Goal: Task Accomplishment & Management: Use online tool/utility

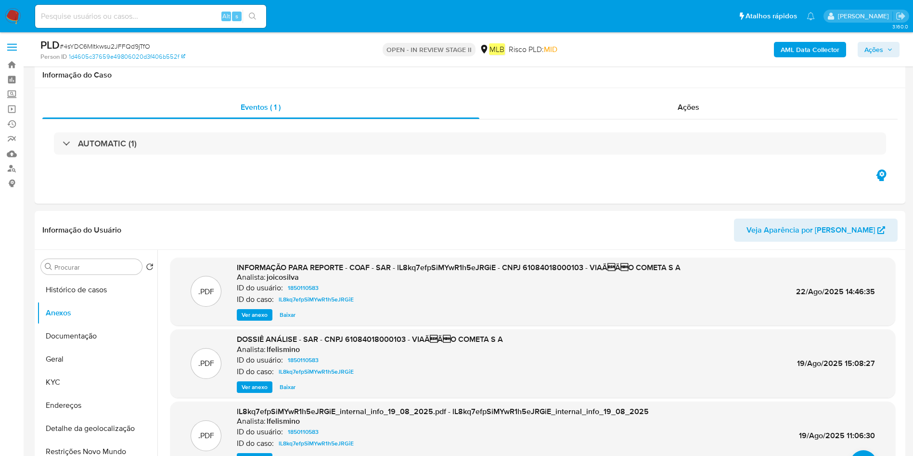
select select "10"
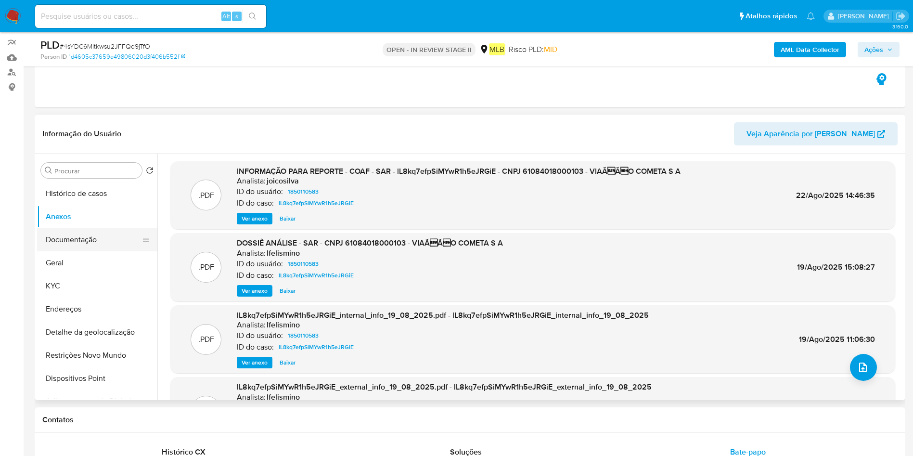
click at [87, 239] on button "Documentação" at bounding box center [93, 239] width 113 height 23
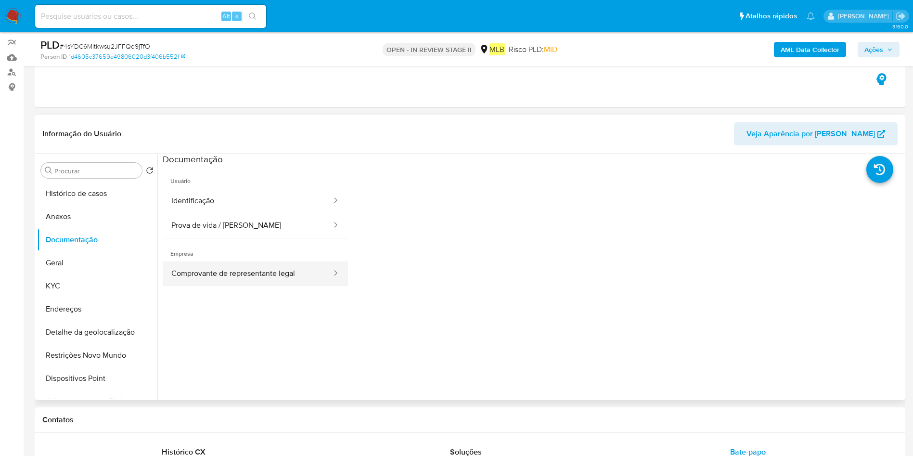
click at [280, 277] on button "Comprovante de representante legal" at bounding box center [248, 273] width 170 height 25
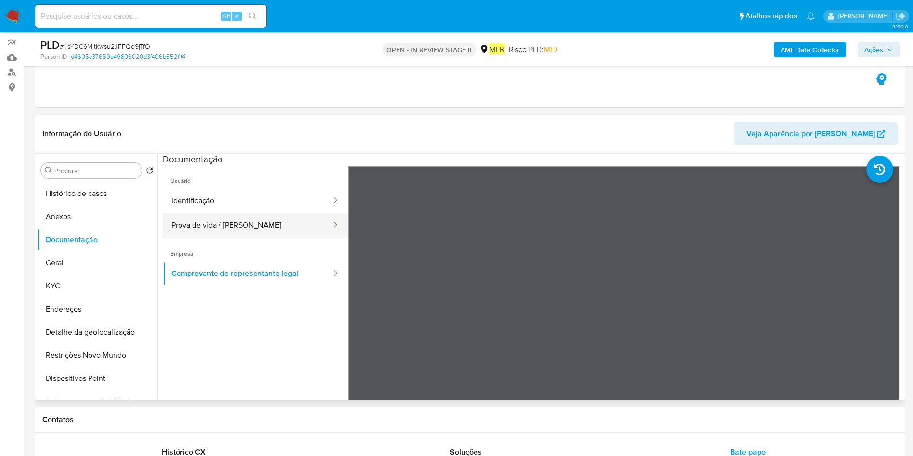
click at [250, 223] on button "Prova de vida / Selfie" at bounding box center [248, 225] width 170 height 25
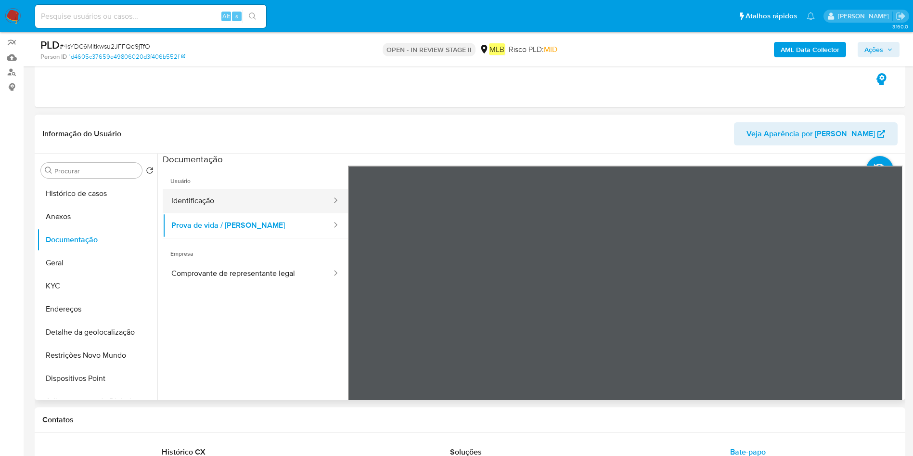
click at [279, 199] on button "Identificação" at bounding box center [248, 201] width 170 height 25
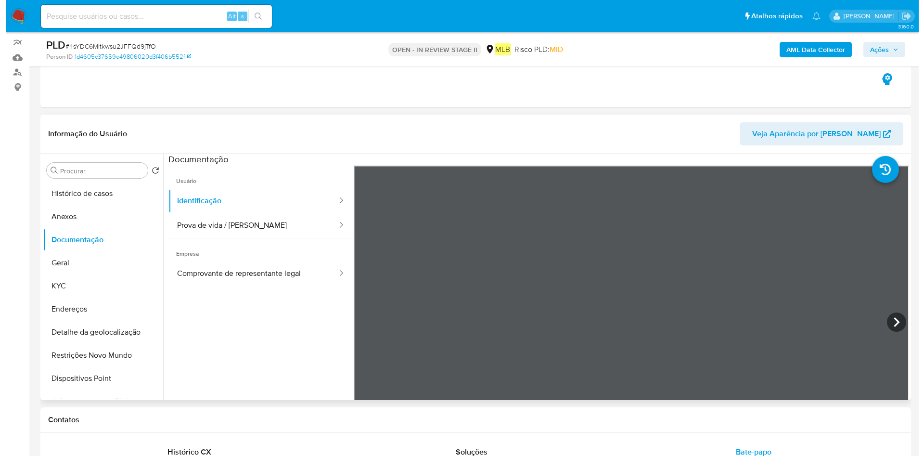
scroll to position [135, 0]
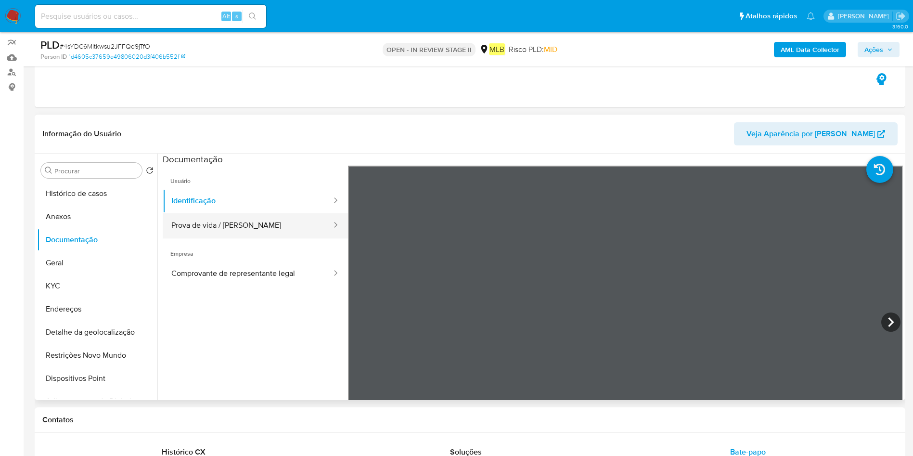
click at [238, 225] on button "Prova de vida / [PERSON_NAME]" at bounding box center [248, 225] width 170 height 25
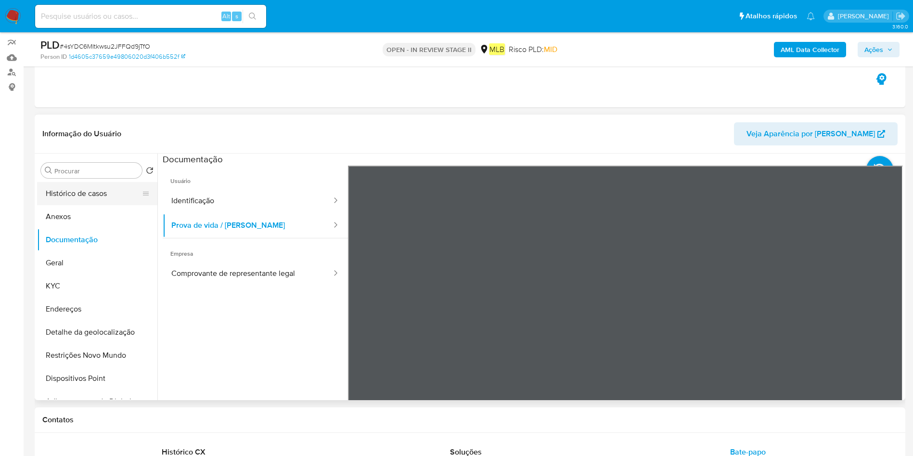
click at [82, 202] on button "Histórico de casos" at bounding box center [93, 193] width 113 height 23
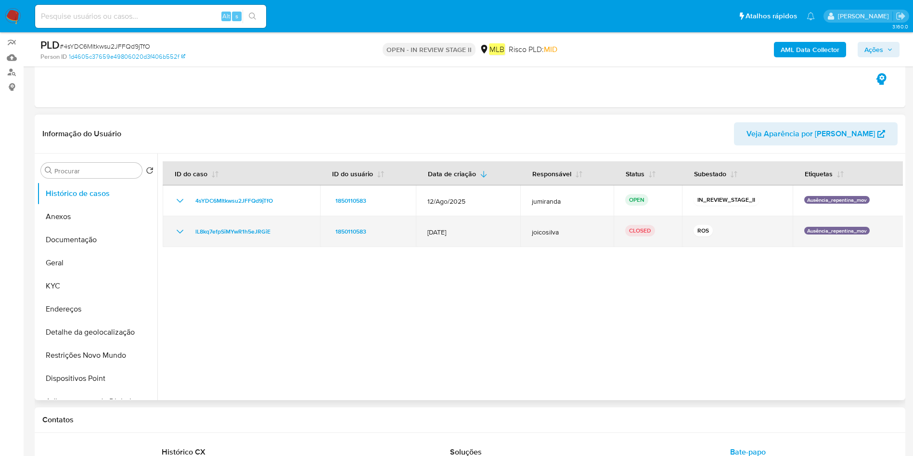
click at [445, 237] on td "12/Jul/2025" at bounding box center [468, 231] width 105 height 31
click at [243, 243] on td "lL8kq7efpSiMYwR1h5eJRGiE" at bounding box center [241, 231] width 157 height 31
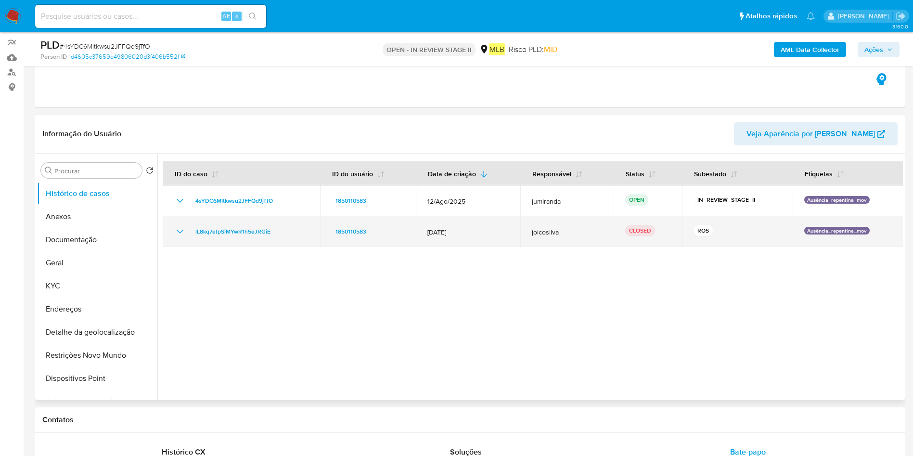
click at [243, 243] on td "lL8kq7efpSiMYwR1h5eJRGiE" at bounding box center [241, 231] width 157 height 31
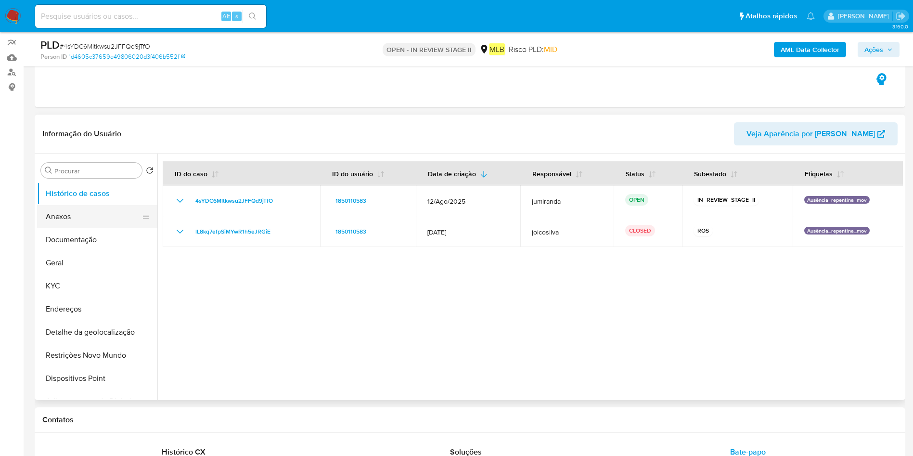
click at [90, 218] on button "Anexos" at bounding box center [93, 216] width 113 height 23
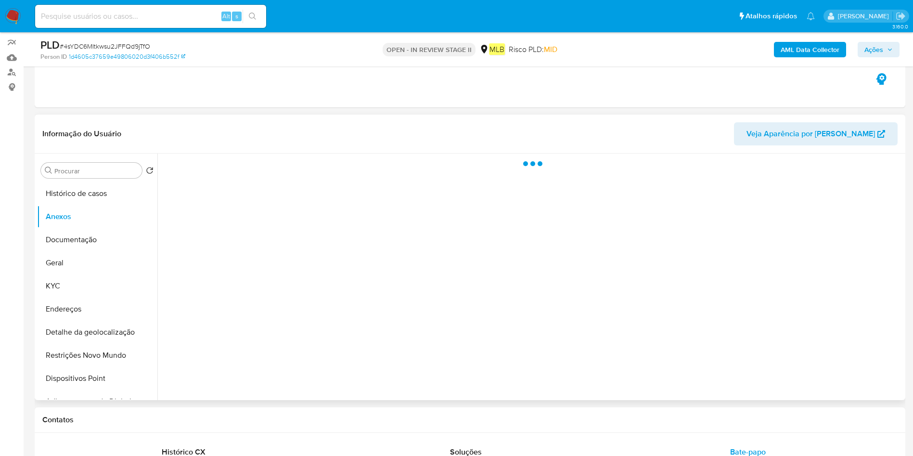
click at [872, 378] on div at bounding box center [530, 277] width 746 height 247
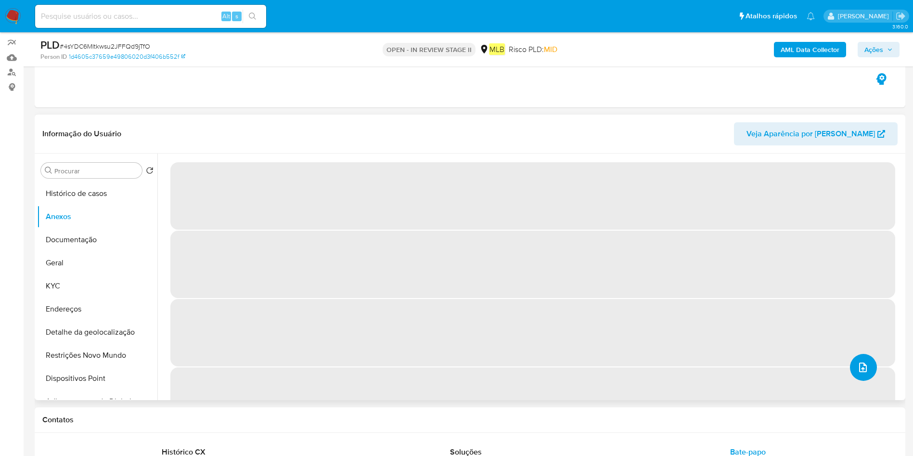
click at [861, 371] on icon "upload-file" at bounding box center [864, 368] width 12 height 12
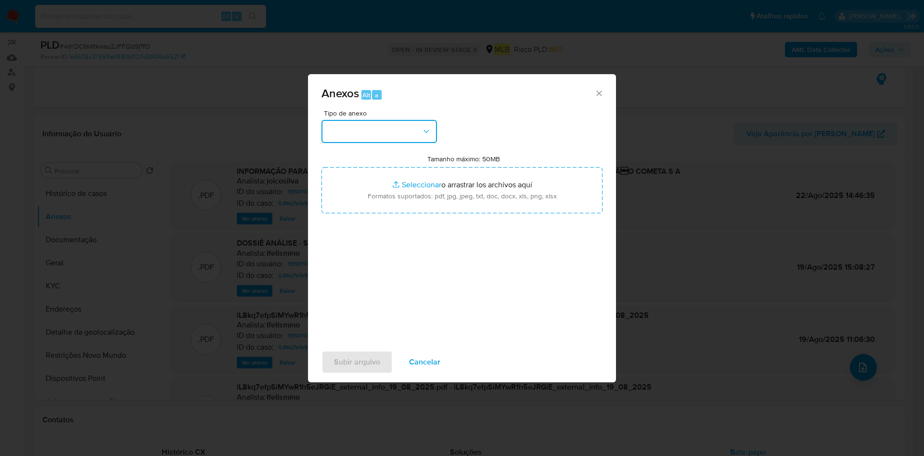
click at [404, 130] on button "button" at bounding box center [380, 131] width 116 height 23
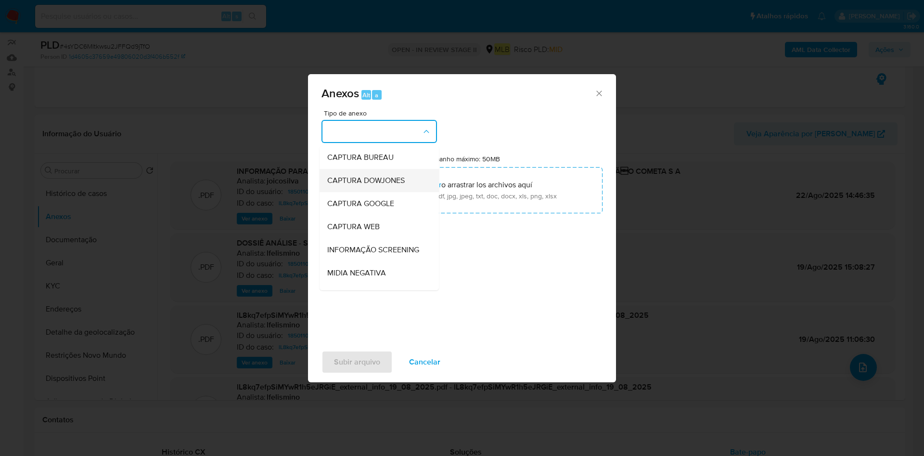
scroll to position [148, 0]
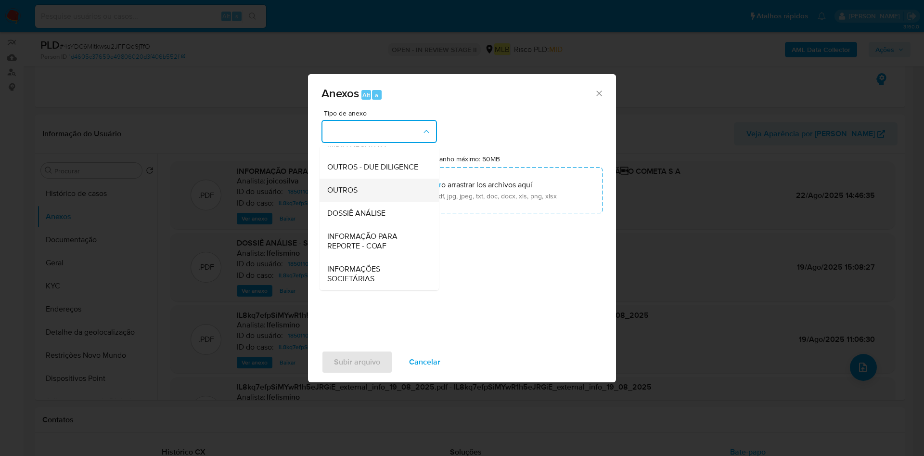
click at [377, 190] on div "OUTROS" at bounding box center [376, 190] width 98 height 23
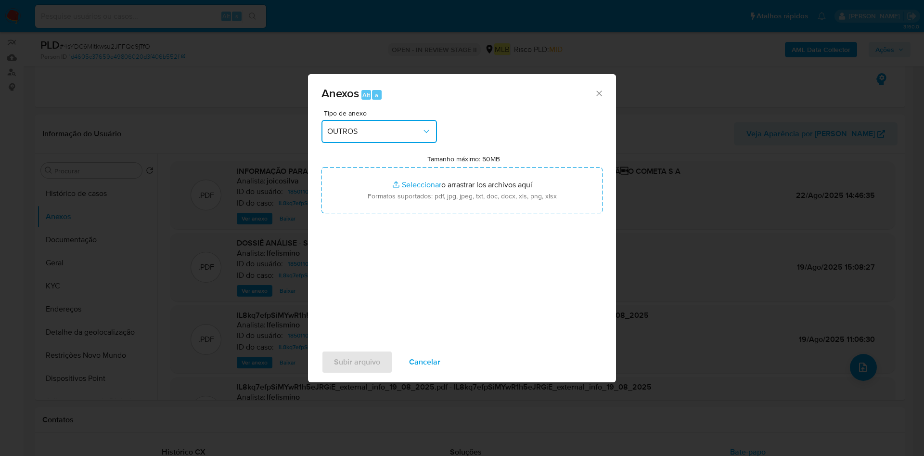
click at [818, 103] on div "Anexos Alt a Tipo de anexo OUTROS Tamanho máximo: 50MB Seleccionar archivos Sel…" at bounding box center [462, 228] width 924 height 456
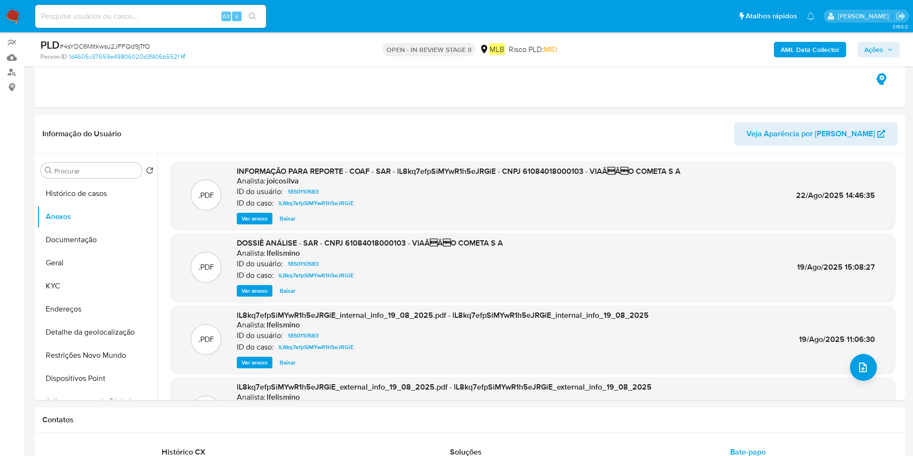
click at [811, 50] on b "AML Data Collector" at bounding box center [810, 49] width 59 height 15
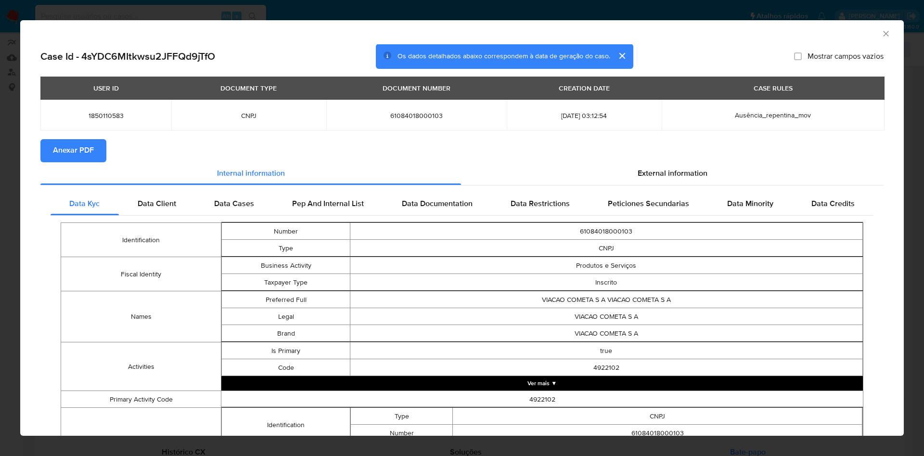
click at [94, 150] on button "Anexar PDF" at bounding box center [73, 150] width 66 height 23
click at [882, 33] on icon "Fechar a janela" at bounding box center [887, 34] width 10 height 10
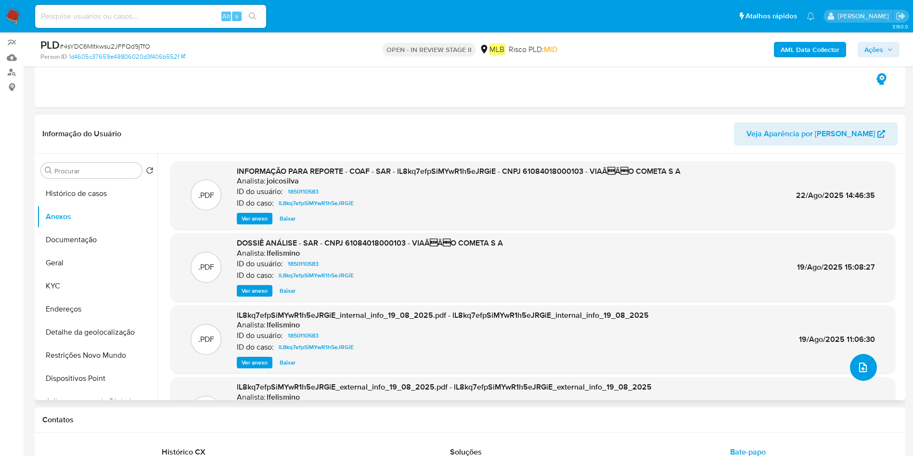
click at [865, 374] on button "upload-file" at bounding box center [863, 367] width 27 height 27
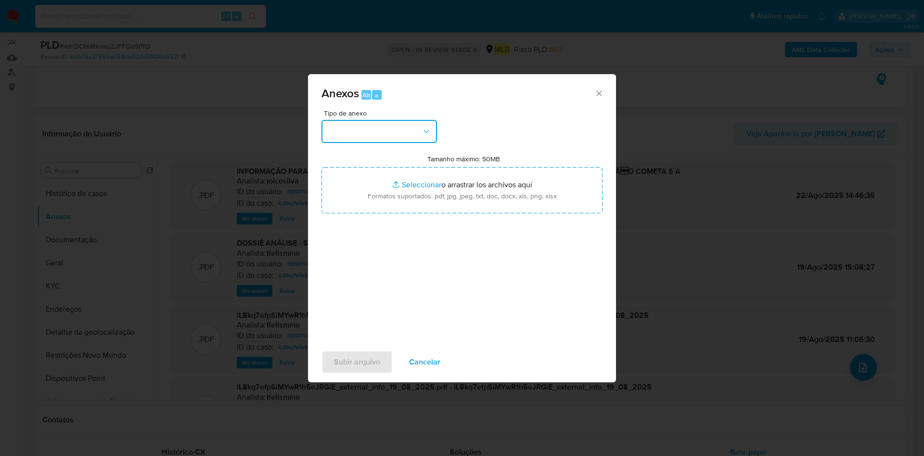
click at [409, 138] on button "button" at bounding box center [380, 131] width 116 height 23
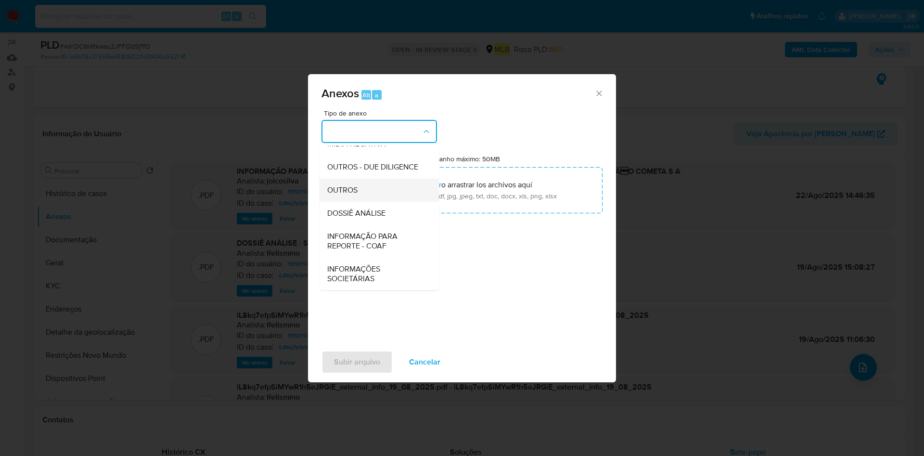
click at [369, 180] on div "OUTROS" at bounding box center [376, 190] width 98 height 23
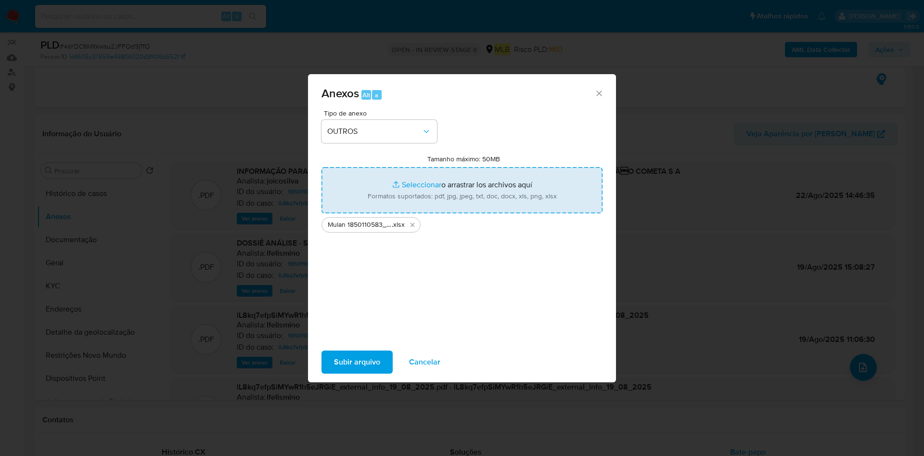
type input "C:\fakepath\DECLINIO- 4sYDC6MItkwsu2JFFQd9jTfO - CNPJ 61084018000103 - VIACAO C…"
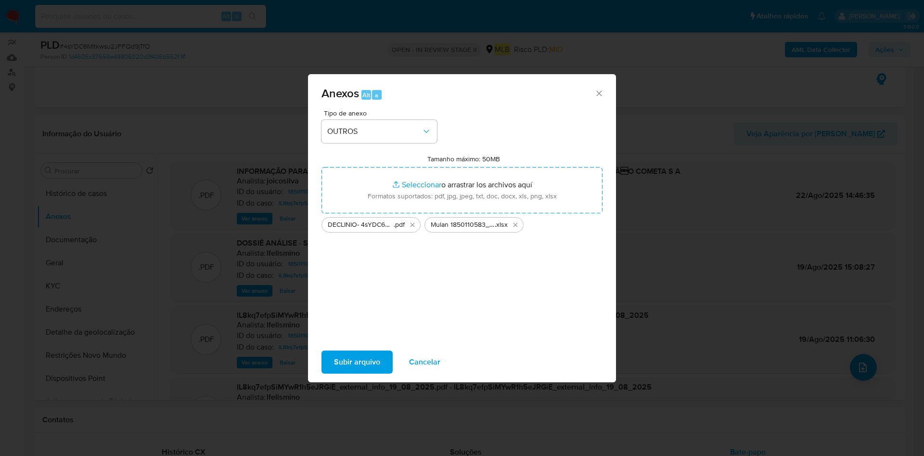
click at [354, 360] on span "Subir arquivo" at bounding box center [357, 362] width 46 height 21
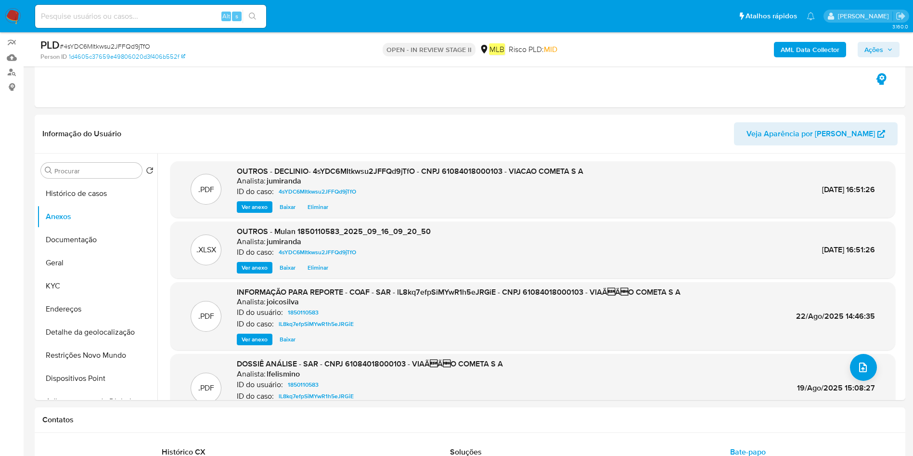
click at [887, 47] on icon "button" at bounding box center [890, 50] width 6 height 6
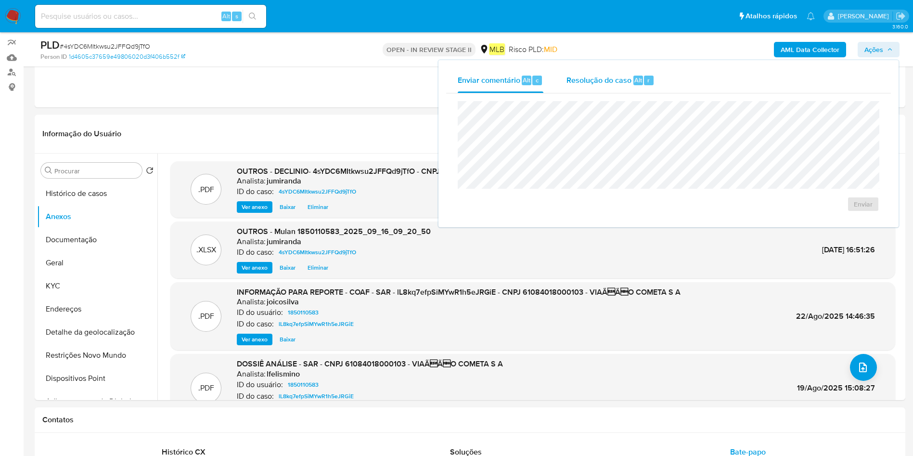
click at [611, 73] on div "Resolução do caso Alt r" at bounding box center [611, 80] width 88 height 25
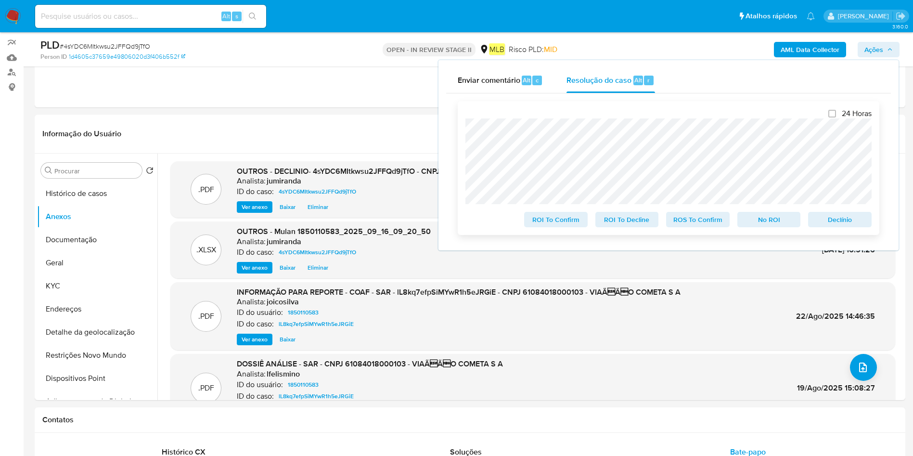
click at [759, 224] on span "No ROI" at bounding box center [769, 219] width 50 height 13
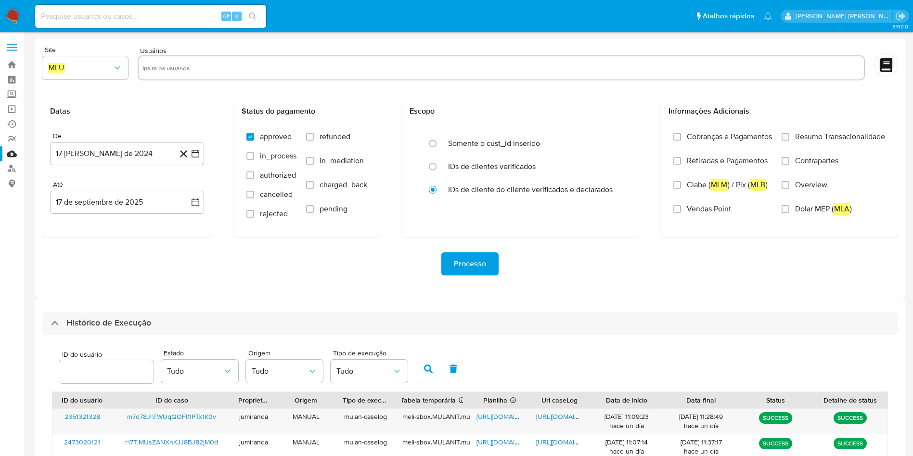
select select "10"
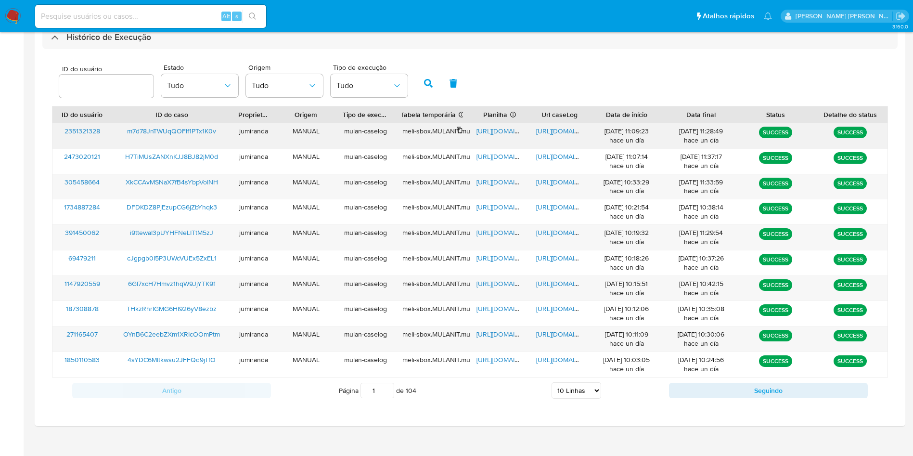
scroll to position [290, 0]
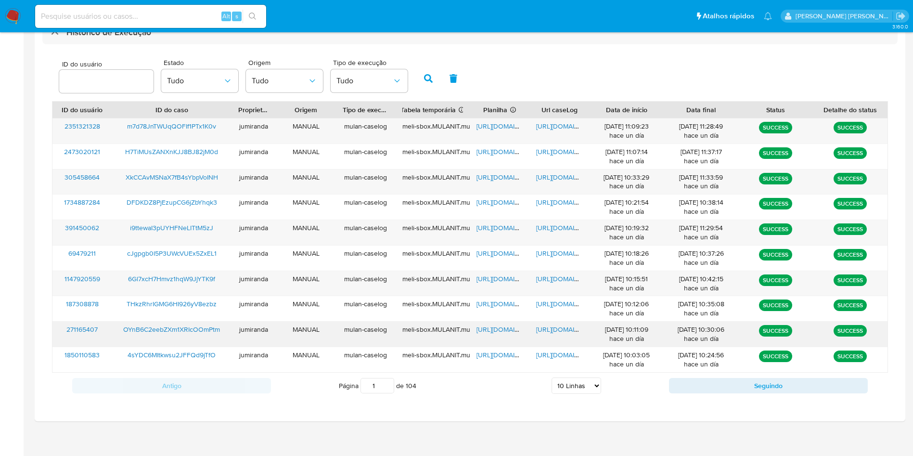
click at [501, 333] on span "https://docs.google.com/spreadsheets/d/1iBOqOet9nS7mzvdjN6giMowz20nHjP_ARljiqMf…" at bounding box center [510, 330] width 66 height 10
click at [555, 327] on span "https://docs.google.com/document/d/1VK_OW8bLDyDwBbYl5jICi-i4OaNr3JvZiK75akw1EZU…" at bounding box center [569, 330] width 66 height 10
click at [208, 329] on span "OYnB6C2eebZXm1XRIcOOmPtm" at bounding box center [171, 330] width 97 height 10
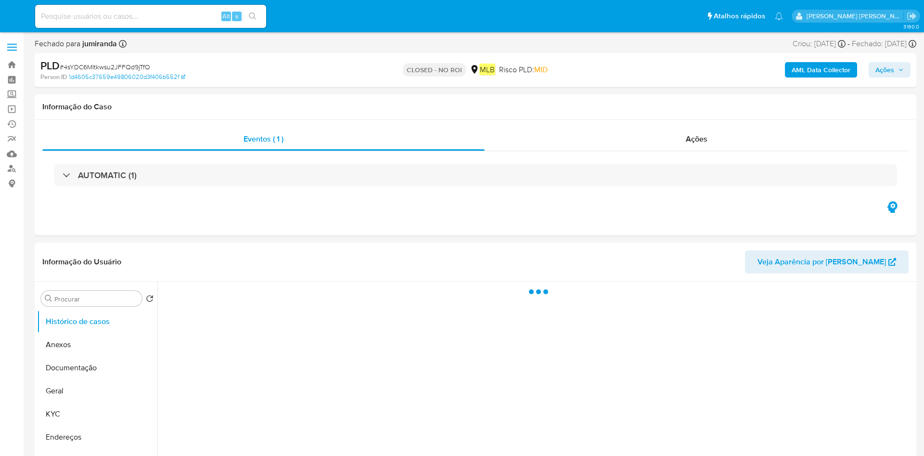
select select "10"
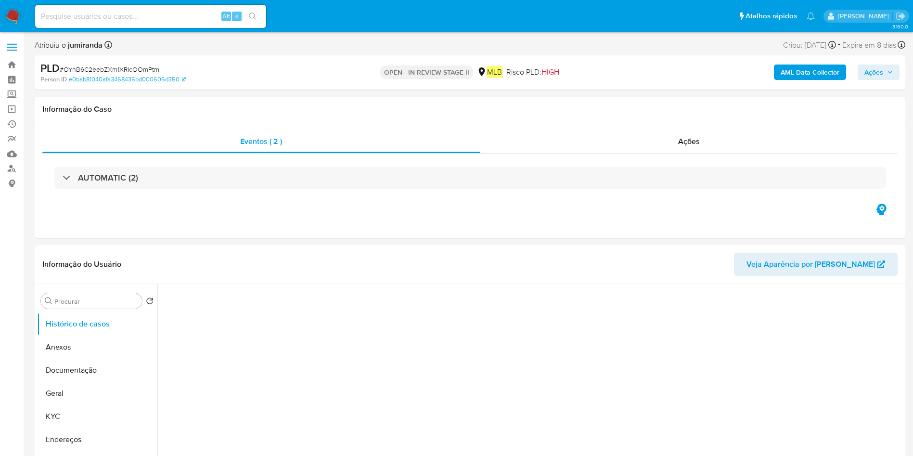
select select "10"
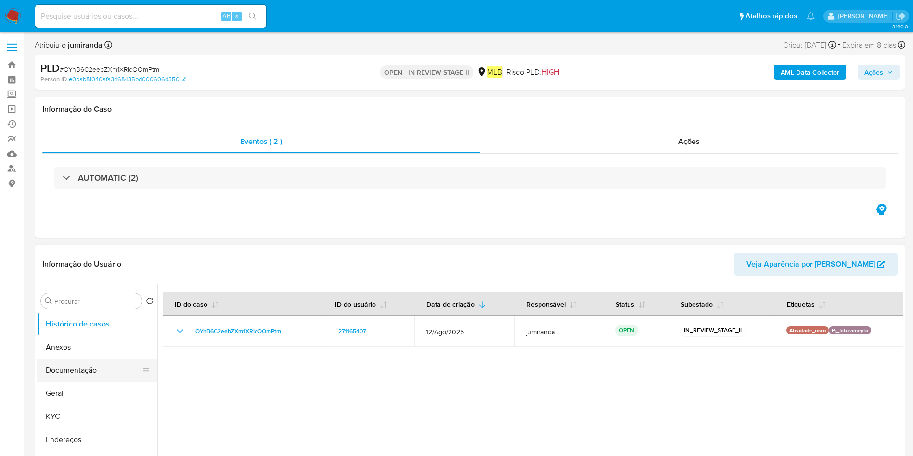
click at [109, 364] on button "Documentação" at bounding box center [93, 370] width 113 height 23
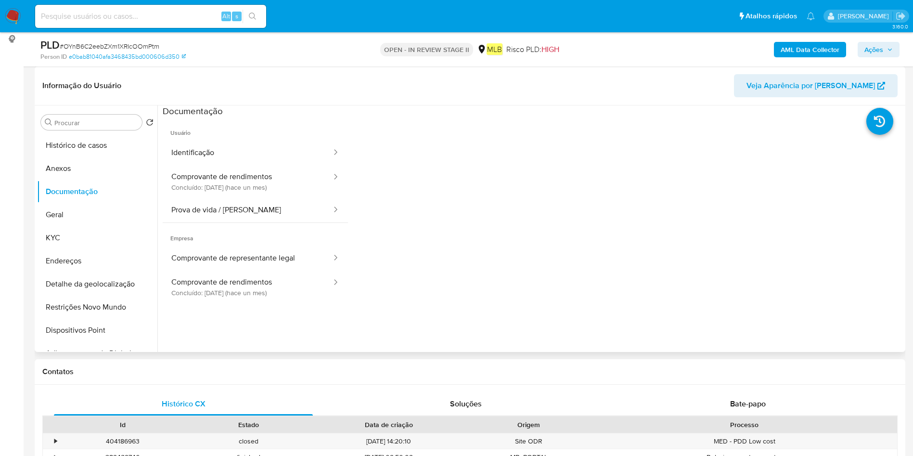
scroll to position [72, 0]
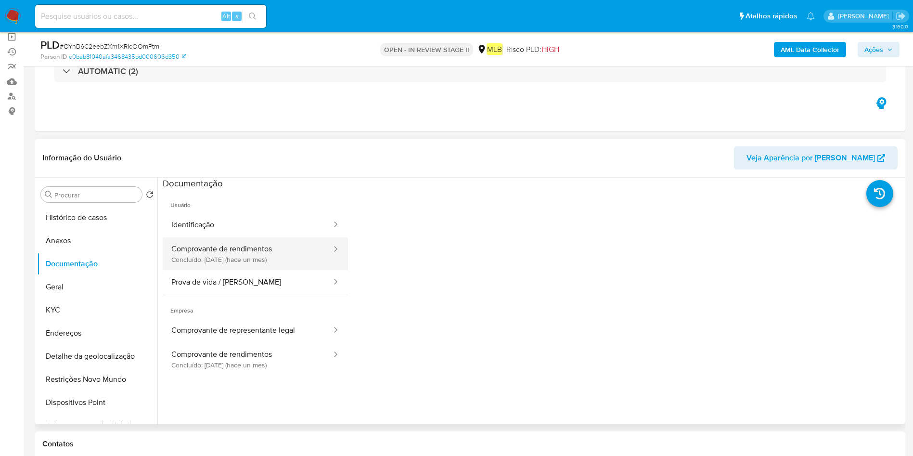
click at [266, 248] on button "Comprovante de rendimentos Concluído: 20/08/2025 (hace un mes)" at bounding box center [248, 253] width 170 height 33
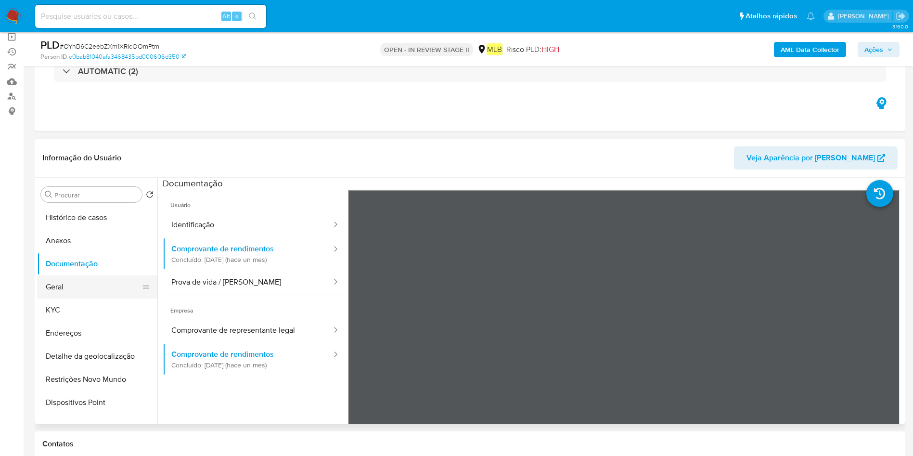
click at [79, 282] on button "Geral" at bounding box center [93, 286] width 113 height 23
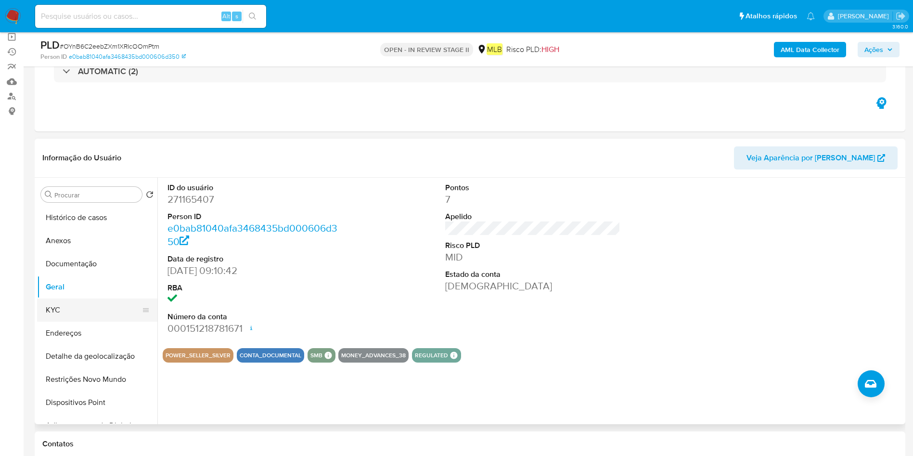
click at [70, 303] on button "KYC" at bounding box center [93, 310] width 113 height 23
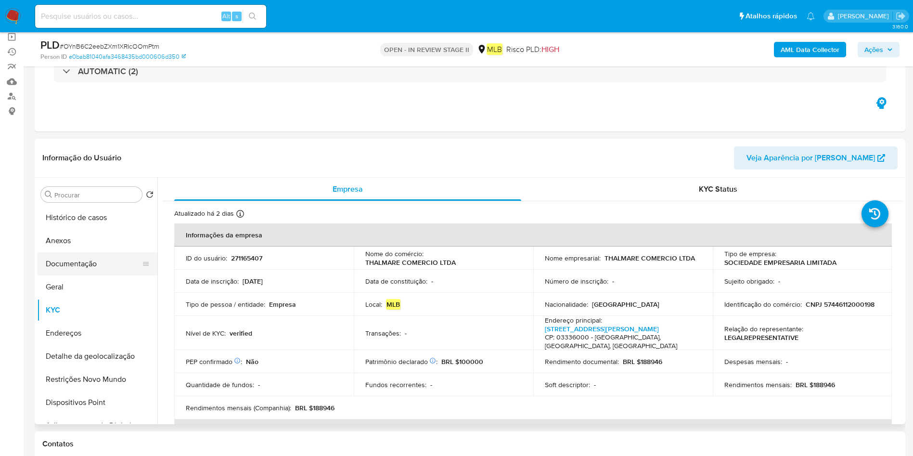
click at [100, 266] on button "Documentação" at bounding box center [93, 263] width 113 height 23
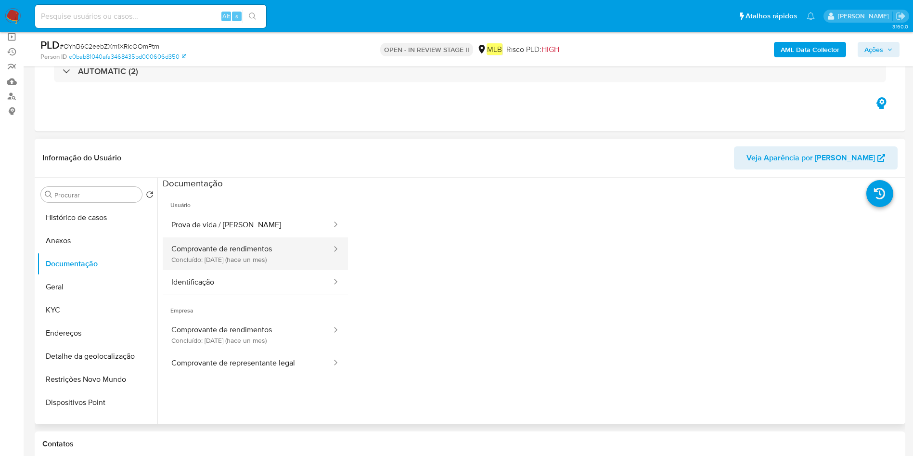
click at [253, 256] on button "Comprovante de rendimentos Concluído: 20/08/2025 (hace un mes)" at bounding box center [248, 253] width 170 height 33
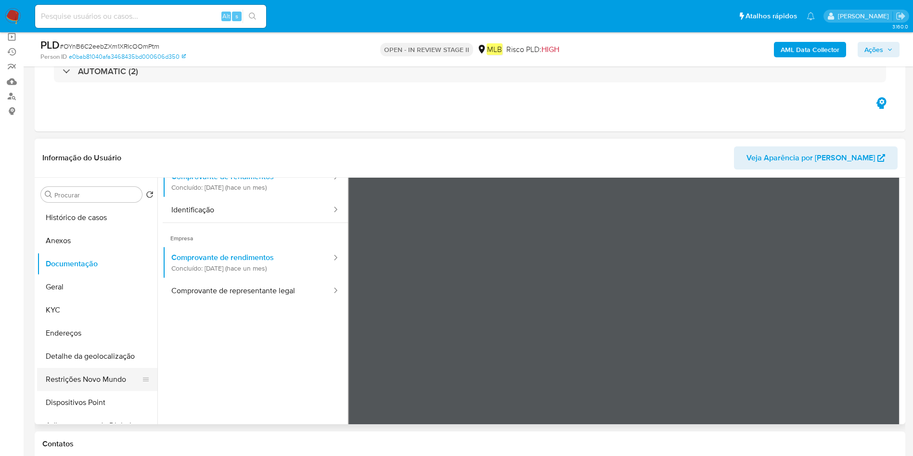
drag, startPoint x: 90, startPoint y: 380, endPoint x: 114, endPoint y: 370, distance: 25.7
click at [91, 380] on button "Restrições Novo Mundo" at bounding box center [93, 379] width 113 height 23
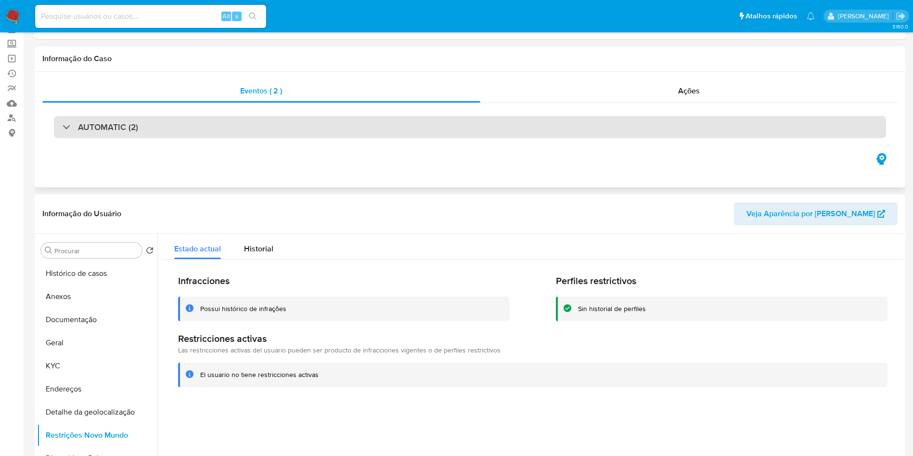
scroll to position [0, 0]
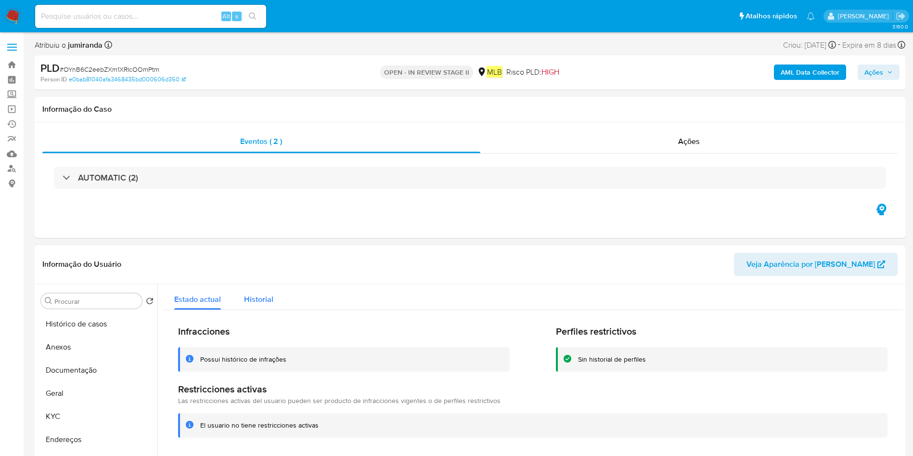
click at [239, 299] on button "Historial" at bounding box center [259, 297] width 52 height 26
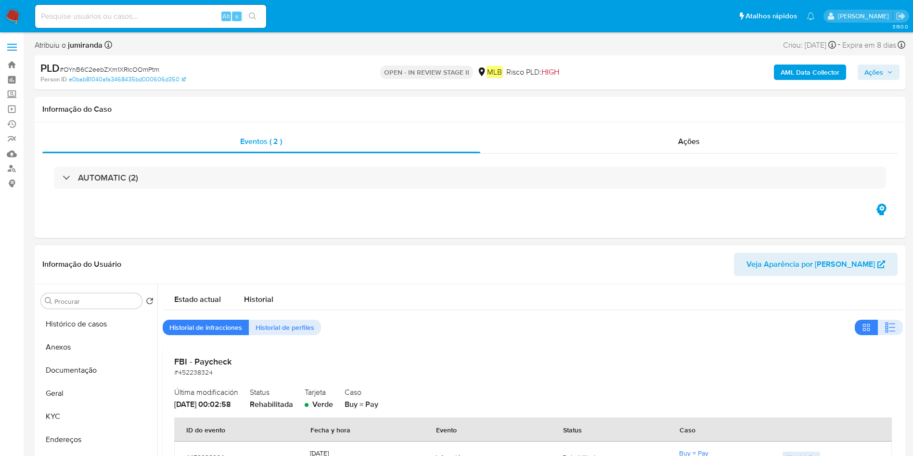
scroll to position [72, 0]
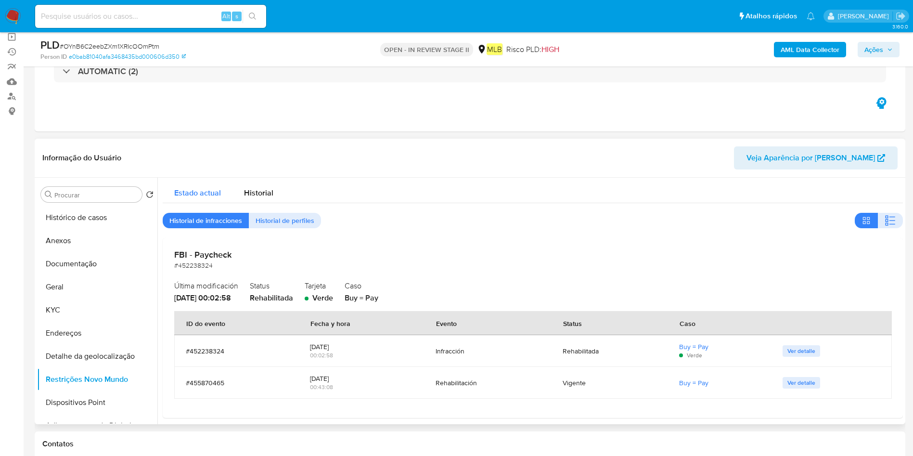
click at [190, 191] on span "Estado actual" at bounding box center [197, 192] width 47 height 11
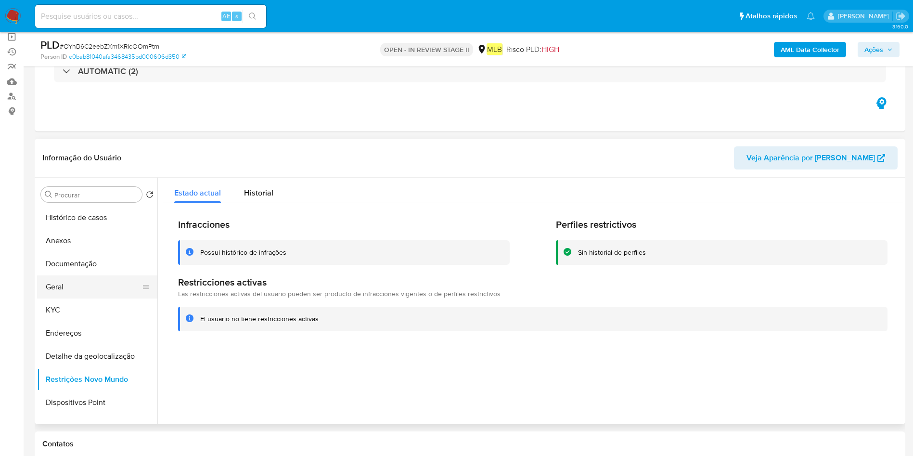
click at [104, 289] on button "Geral" at bounding box center [93, 286] width 113 height 23
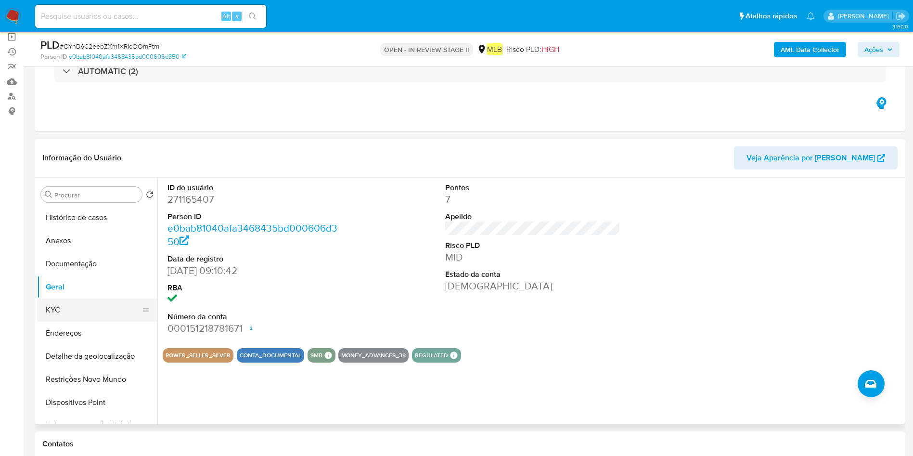
drag, startPoint x: 90, startPoint y: 313, endPoint x: 137, endPoint y: 313, distance: 47.7
click at [88, 312] on button "KYC" at bounding box center [93, 310] width 113 height 23
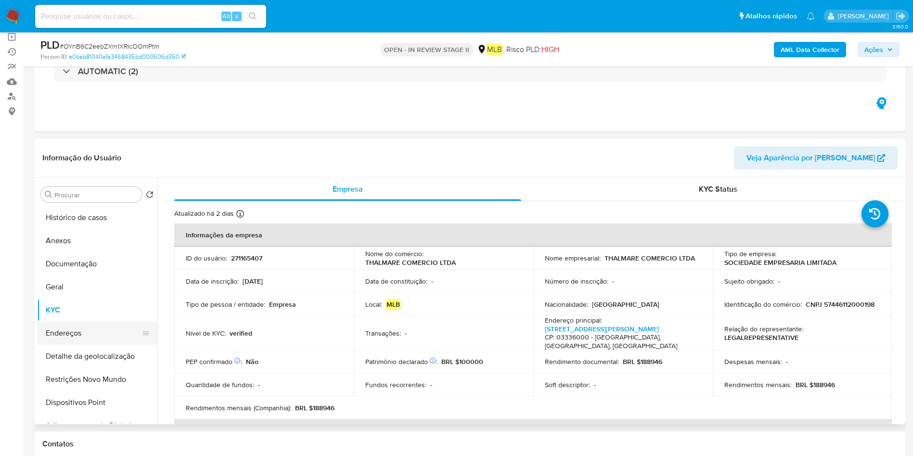
click at [77, 325] on button "Endereços" at bounding box center [93, 333] width 113 height 23
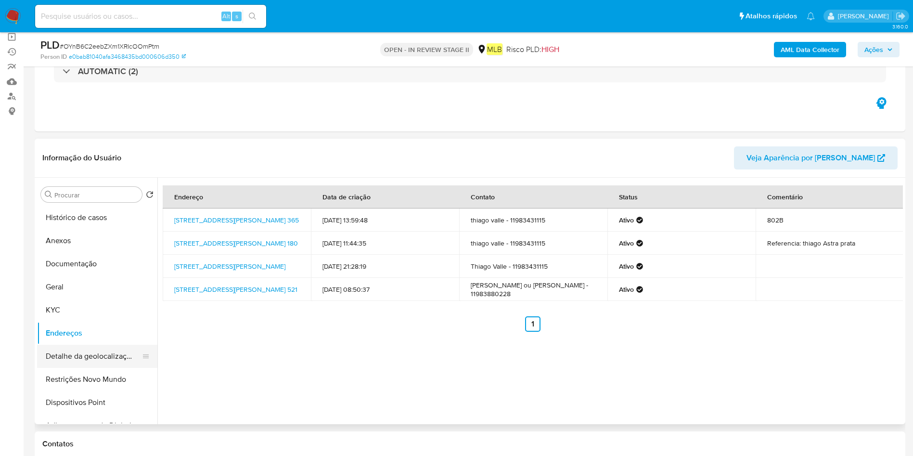
drag, startPoint x: 102, startPoint y: 350, endPoint x: 113, endPoint y: 351, distance: 11.1
click at [101, 350] on button "Detalhe da geolocalização" at bounding box center [93, 356] width 113 height 23
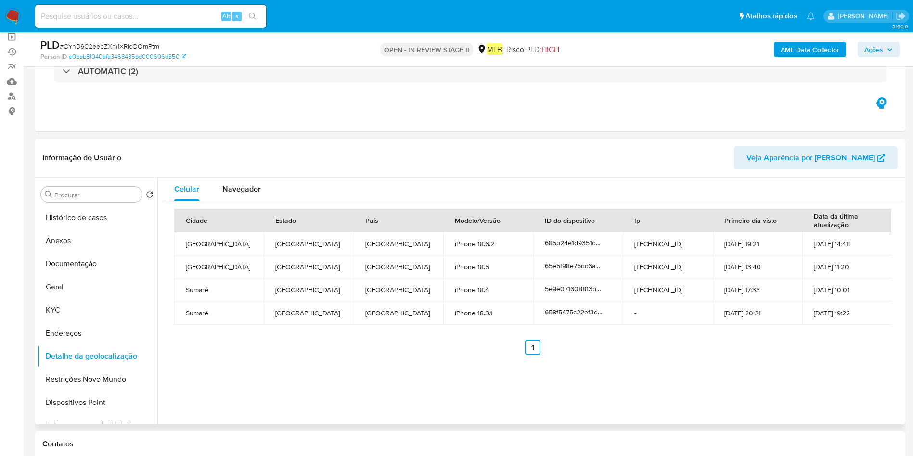
drag, startPoint x: 63, startPoint y: 373, endPoint x: 616, endPoint y: 423, distance: 555.6
click at [63, 373] on button "Restrições Novo Mundo" at bounding box center [97, 379] width 120 height 23
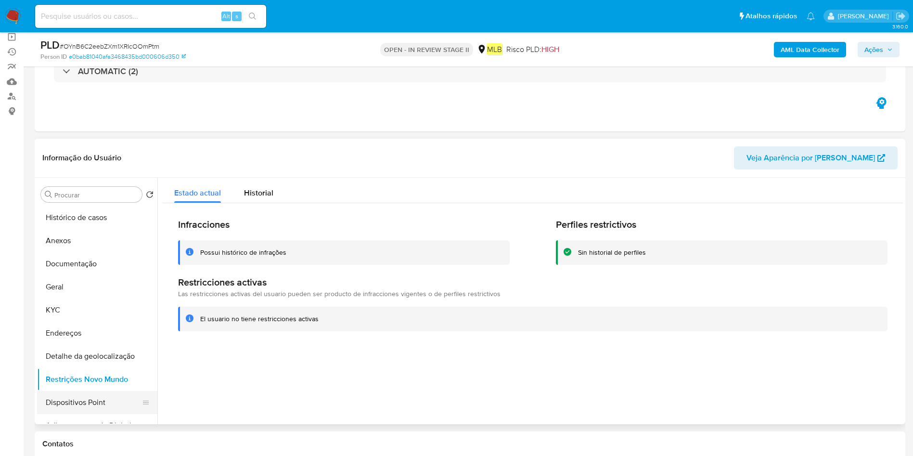
drag, startPoint x: 77, startPoint y: 403, endPoint x: 106, endPoint y: 405, distance: 29.0
click at [77, 403] on button "Dispositivos Point" at bounding box center [93, 402] width 113 height 23
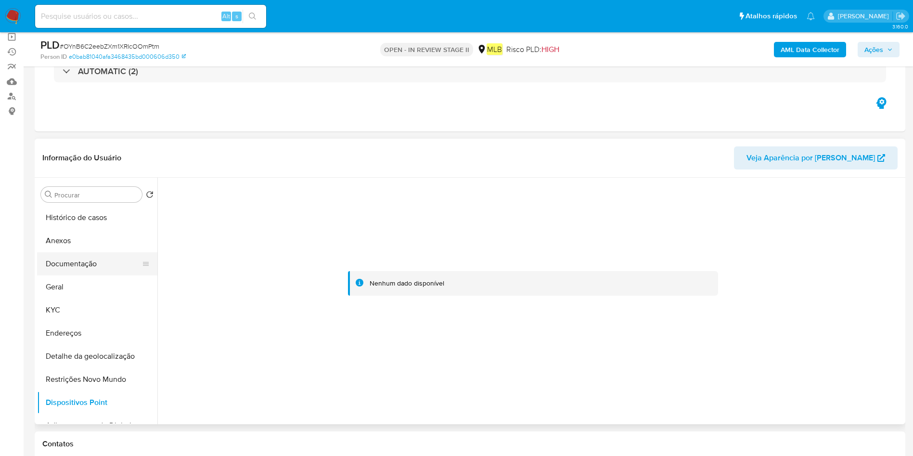
click at [66, 258] on button "Documentação" at bounding box center [93, 263] width 113 height 23
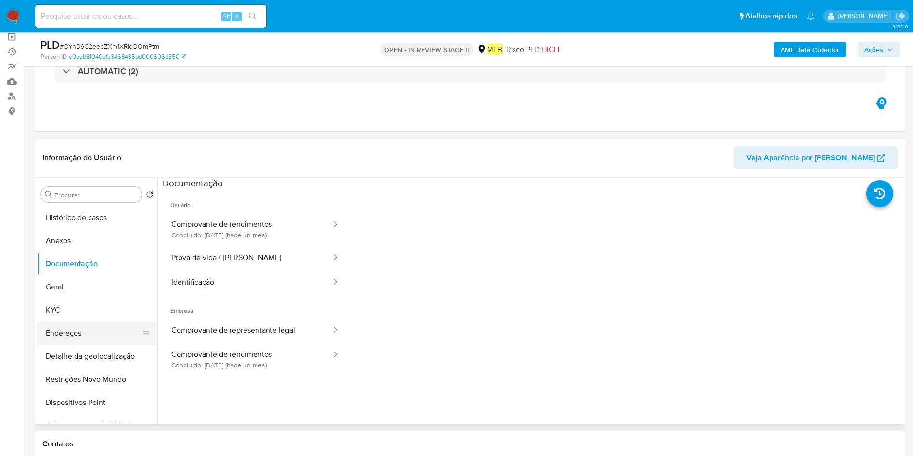
click at [70, 324] on button "Endereços" at bounding box center [93, 333] width 113 height 23
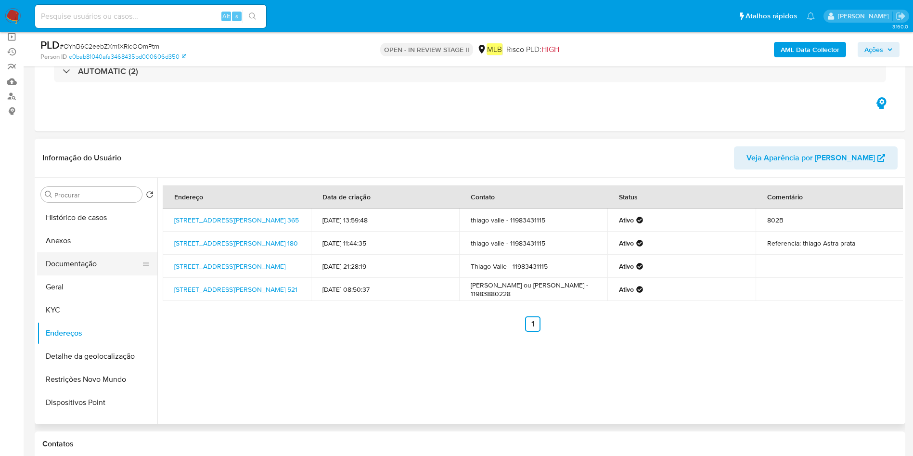
click at [95, 267] on button "Documentação" at bounding box center [93, 263] width 113 height 23
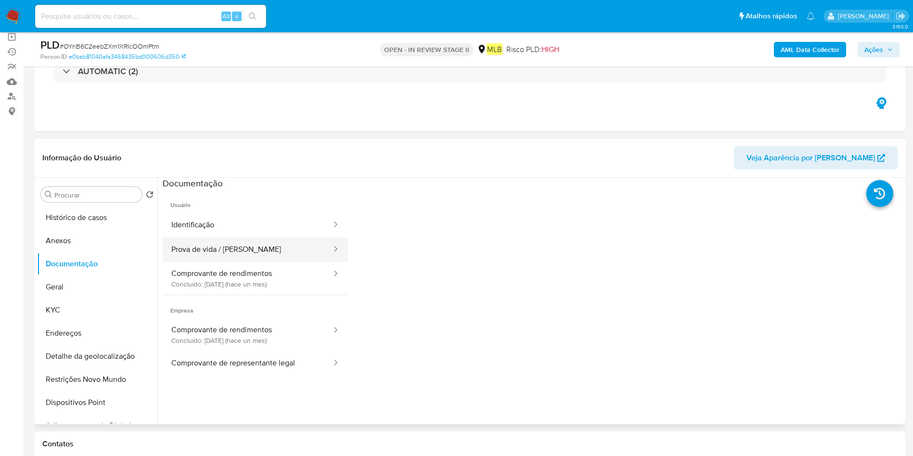
drag, startPoint x: 247, startPoint y: 238, endPoint x: 251, endPoint y: 258, distance: 20.6
click at [247, 238] on button "Prova de vida / Selfie" at bounding box center [248, 249] width 170 height 25
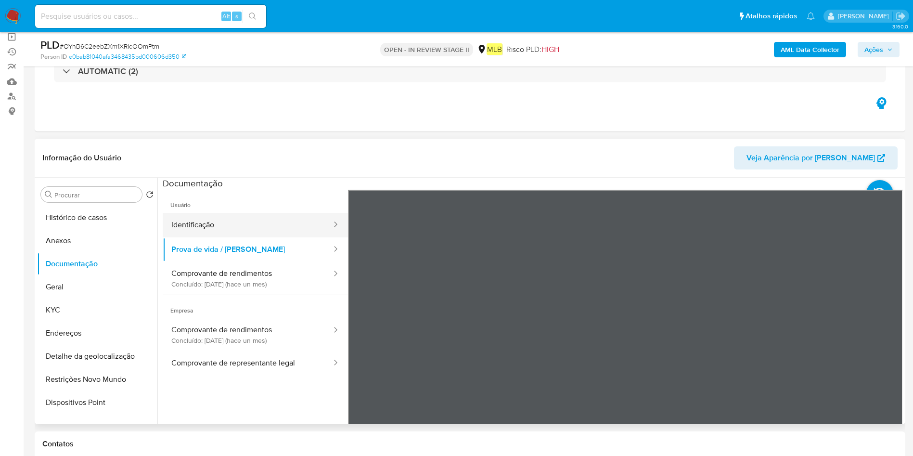
click at [200, 224] on button "Identificação" at bounding box center [248, 225] width 170 height 25
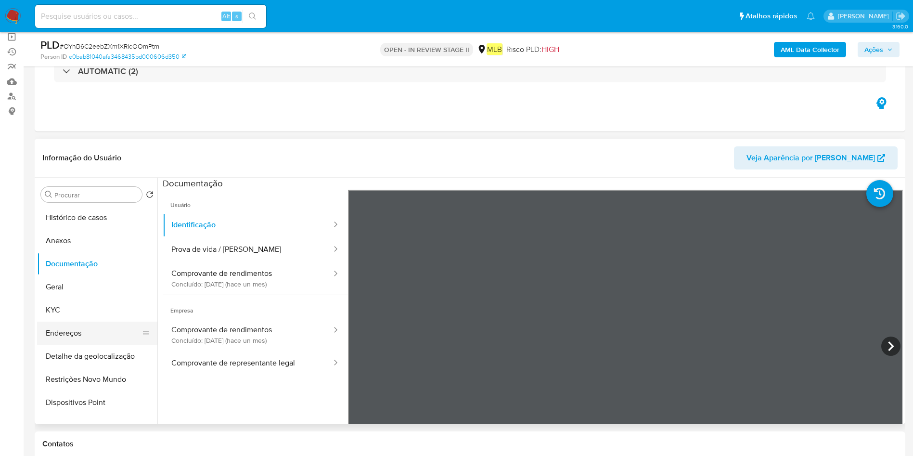
click at [61, 334] on button "Endereços" at bounding box center [93, 333] width 113 height 23
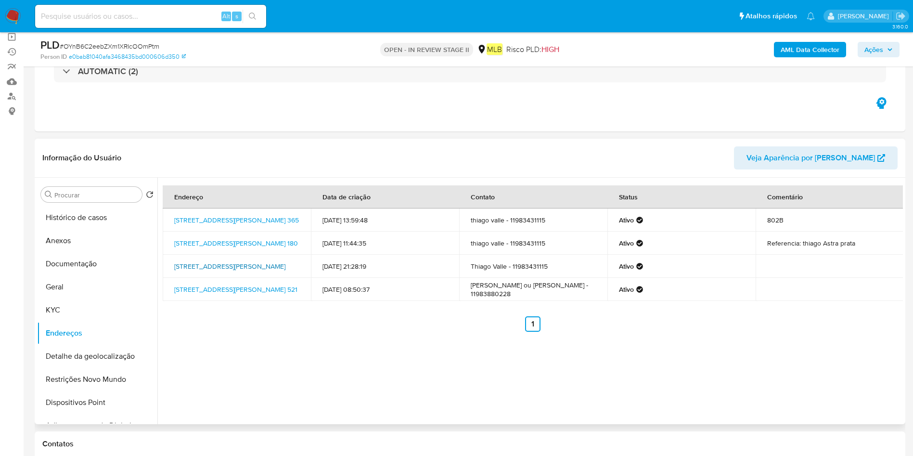
drag, startPoint x: 182, startPoint y: 263, endPoint x: 281, endPoint y: 266, distance: 99.2
click at [281, 266] on td "Rua Emília Marengo 1400, São Paulo, São Paulo, 03336000, Brasil 1400" at bounding box center [237, 266] width 148 height 23
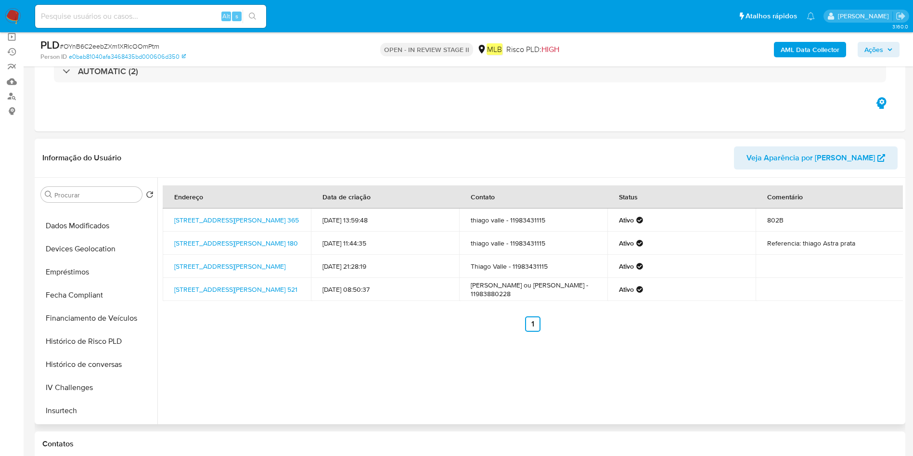
scroll to position [453, 0]
click at [72, 250] on button "Items" at bounding box center [93, 249] width 113 height 23
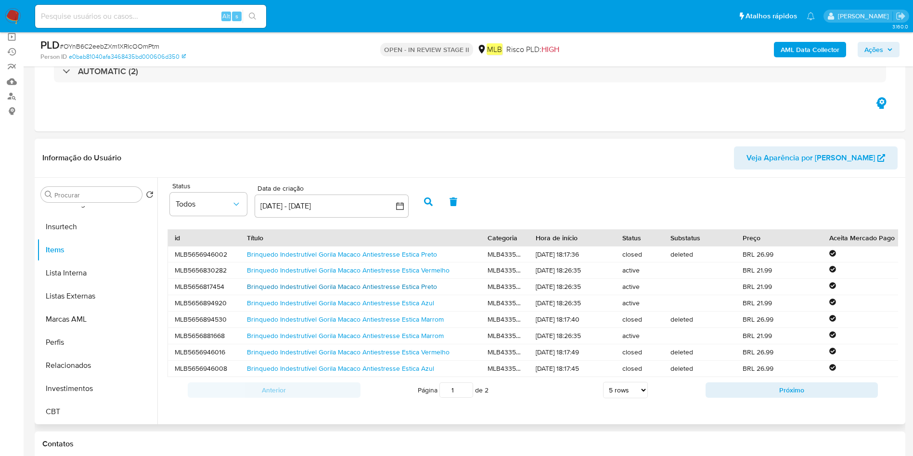
click at [386, 287] on link "Brinquedo Indestrutível Gorila Macaco Antiestresse Estica Preto" at bounding box center [342, 287] width 190 height 10
click at [344, 270] on link "Brinquedo Indestrutível Gorila Macaco Antiestresse Estica Vermelho" at bounding box center [348, 270] width 203 height 10
click at [88, 218] on button "Insurtech" at bounding box center [93, 226] width 113 height 23
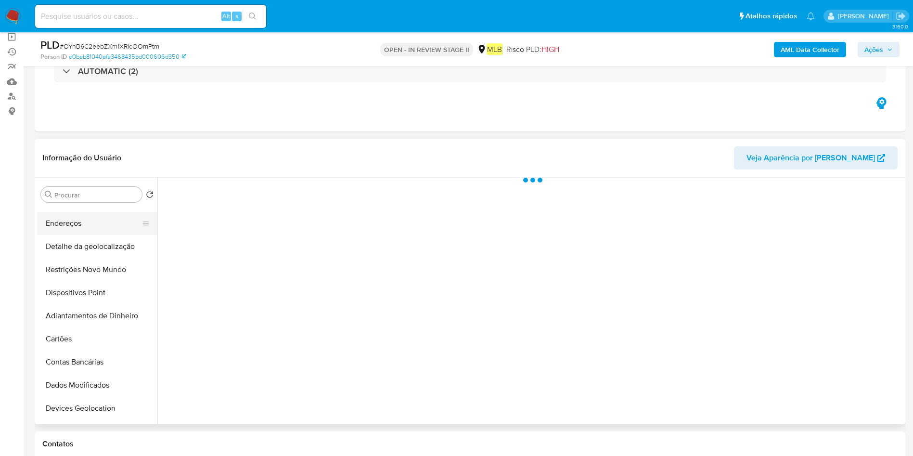
scroll to position [0, 0]
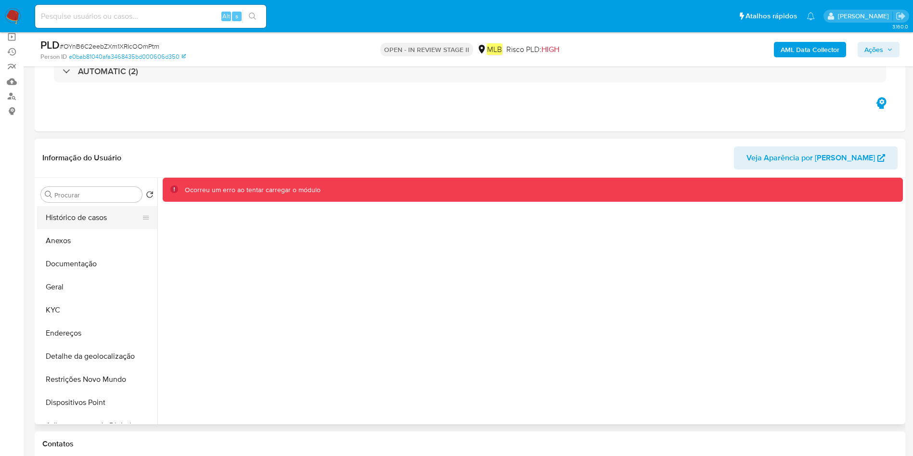
click at [114, 222] on button "Histórico de casos" at bounding box center [93, 217] width 113 height 23
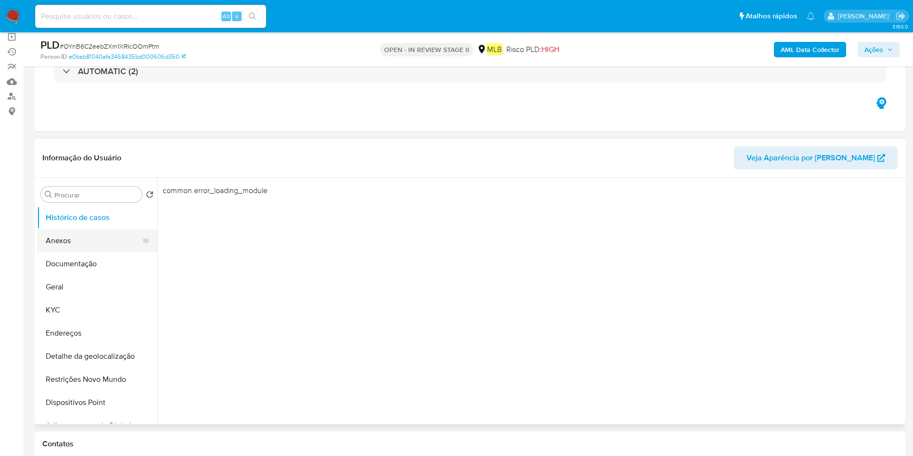
click at [89, 242] on button "Anexos" at bounding box center [93, 240] width 113 height 23
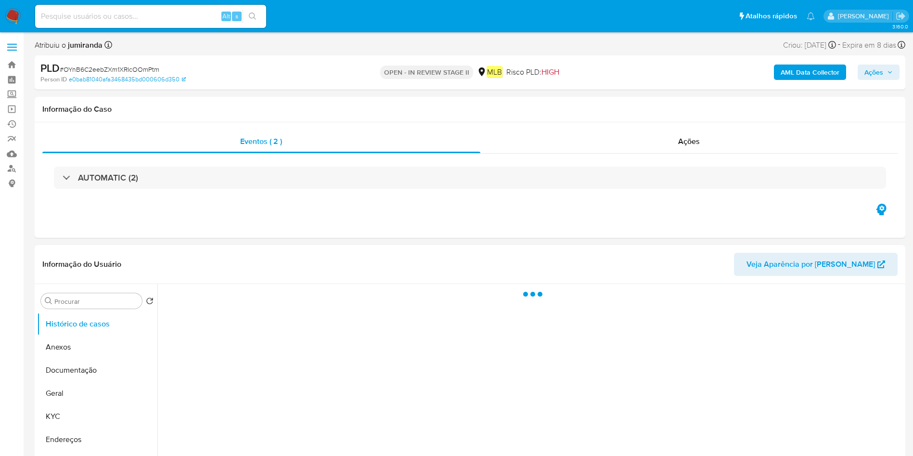
select select "10"
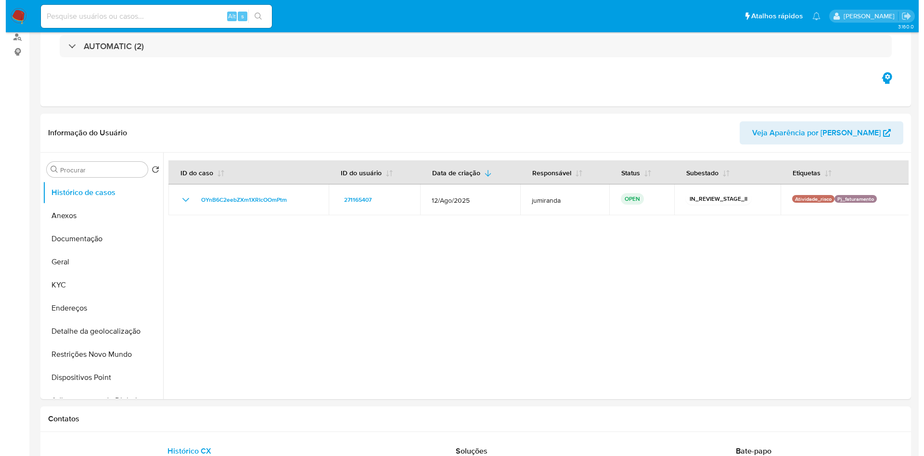
scroll to position [144, 0]
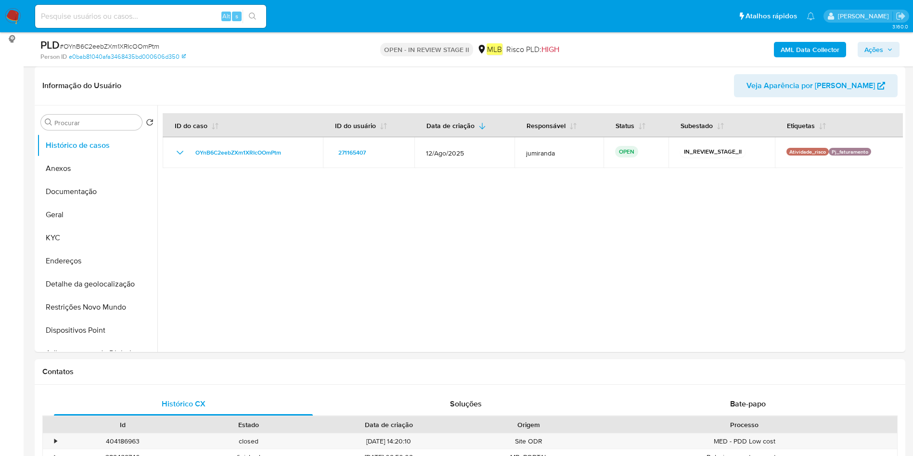
click at [825, 51] on b "AML Data Collector" at bounding box center [810, 49] width 59 height 15
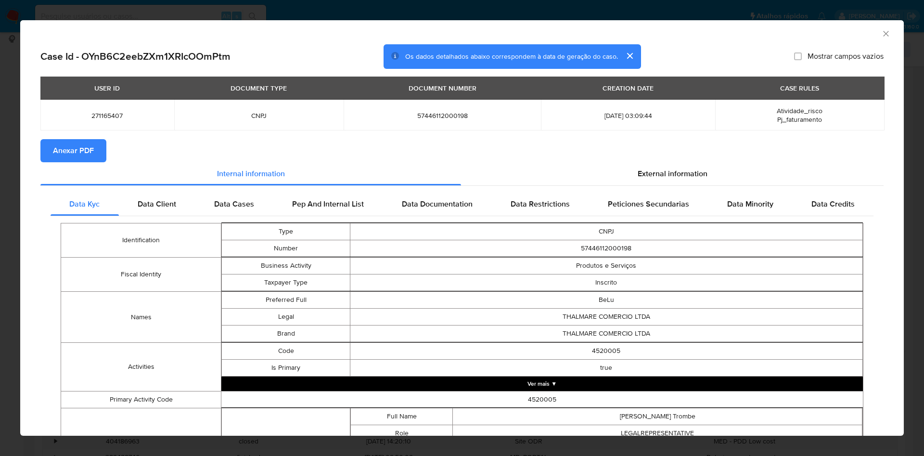
click at [93, 146] on span "Anexar PDF" at bounding box center [73, 150] width 41 height 21
click at [308, 5] on div "AML Data Collector Case Id - OYnB6C2eebZXm1XRIcOOmPtm Os dados detalhados abaix…" at bounding box center [462, 228] width 924 height 456
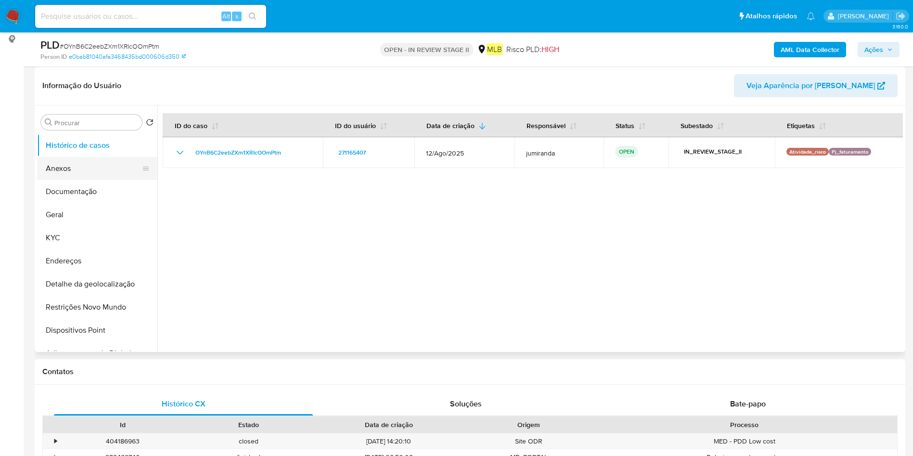
click at [84, 170] on button "Anexos" at bounding box center [93, 168] width 113 height 23
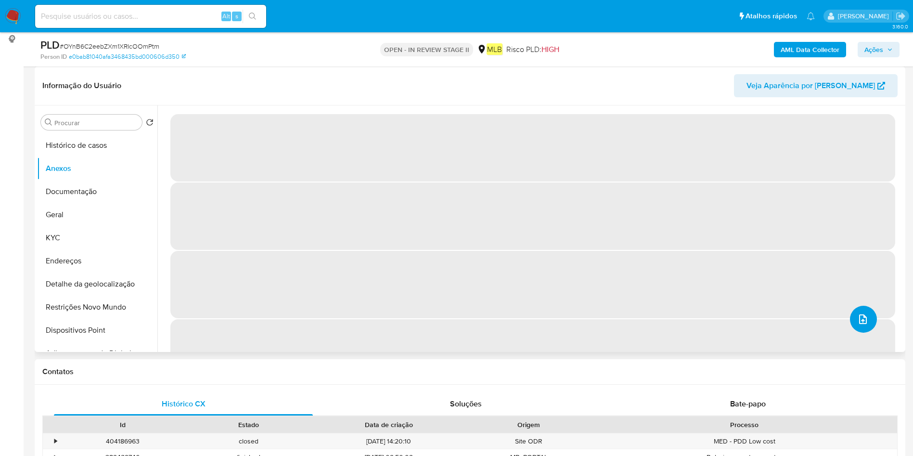
drag, startPoint x: 855, startPoint y: 329, endPoint x: 865, endPoint y: 329, distance: 10.1
click at [865, 329] on button "upload-file" at bounding box center [863, 319] width 27 height 27
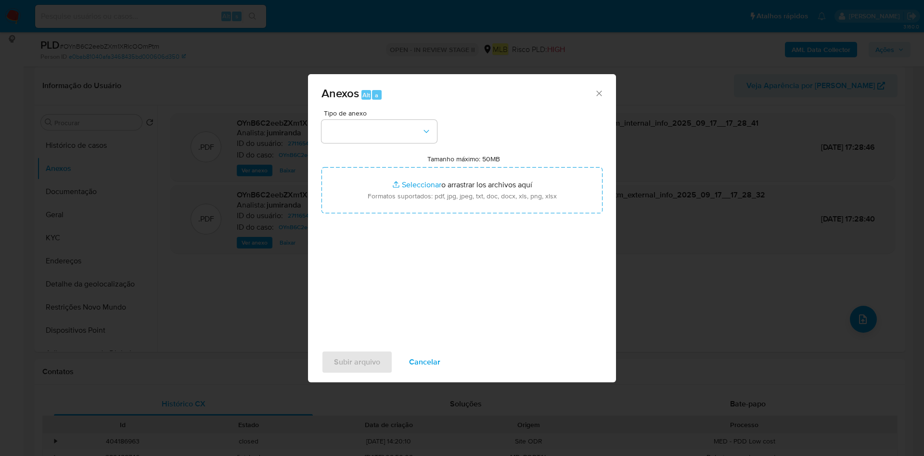
click at [388, 146] on div "Tipo de anexo Tamanho máximo: 50MB Seleccionar archivos Seleccionar o arrastrar…" at bounding box center [462, 223] width 281 height 227
click at [392, 136] on button "button" at bounding box center [380, 131] width 116 height 23
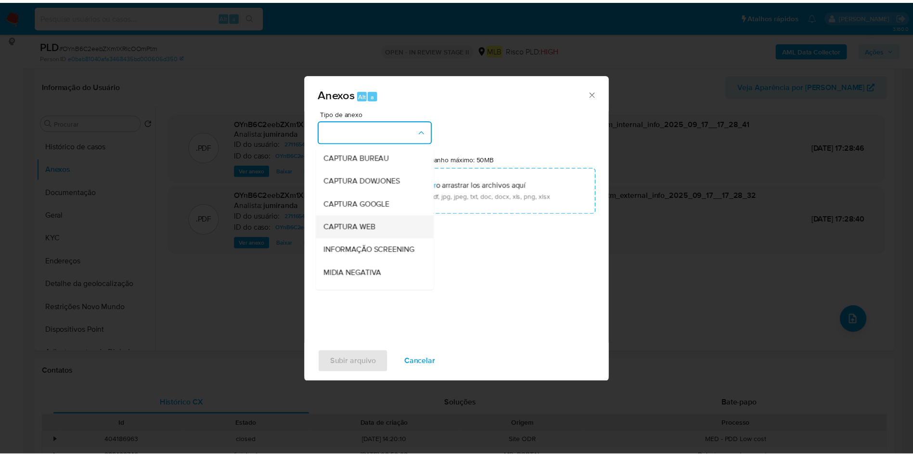
scroll to position [148, 0]
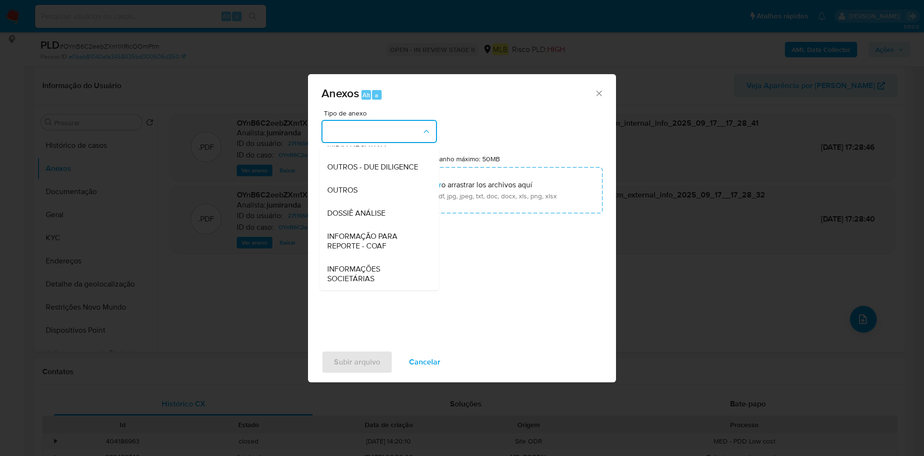
drag, startPoint x: 363, startPoint y: 188, endPoint x: 655, endPoint y: 37, distance: 329.5
click at [368, 185] on div "OUTROS" at bounding box center [376, 190] width 98 height 23
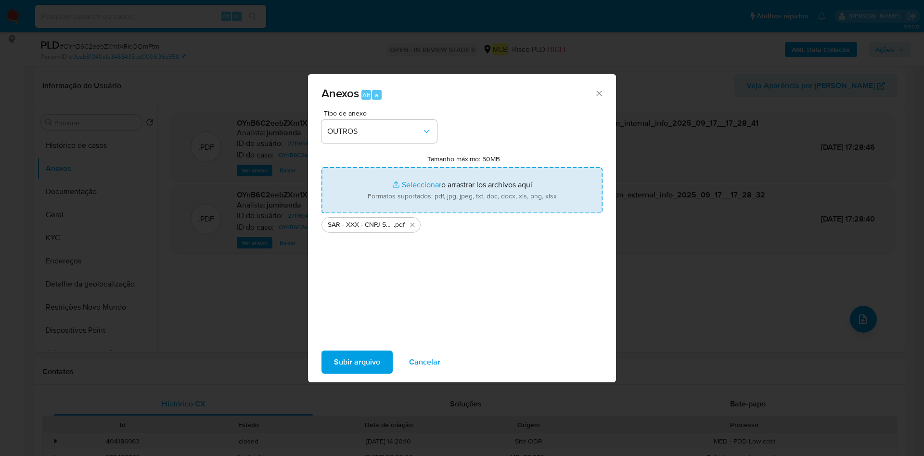
type input "C:\fakepath\Mulan 271165407_2025_09_16_09_24_42.xlsx"
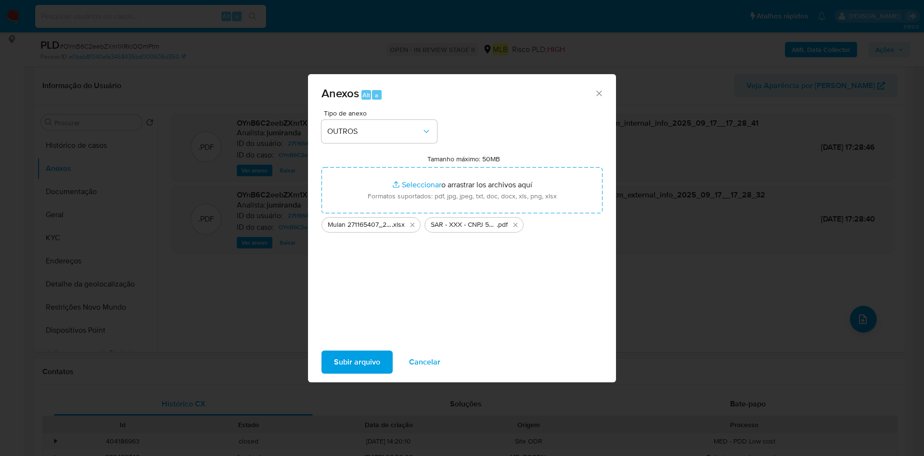
click at [344, 357] on span "Subir arquivo" at bounding box center [357, 362] width 46 height 21
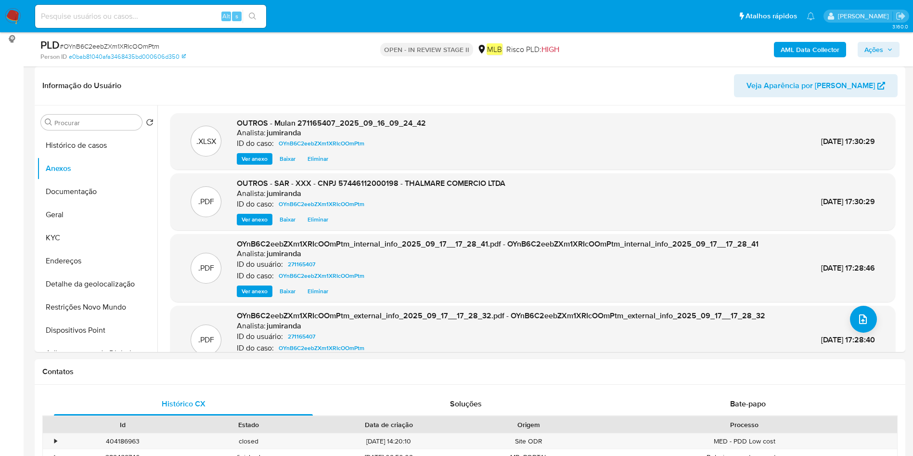
click at [888, 45] on span "Ações" at bounding box center [879, 49] width 28 height 13
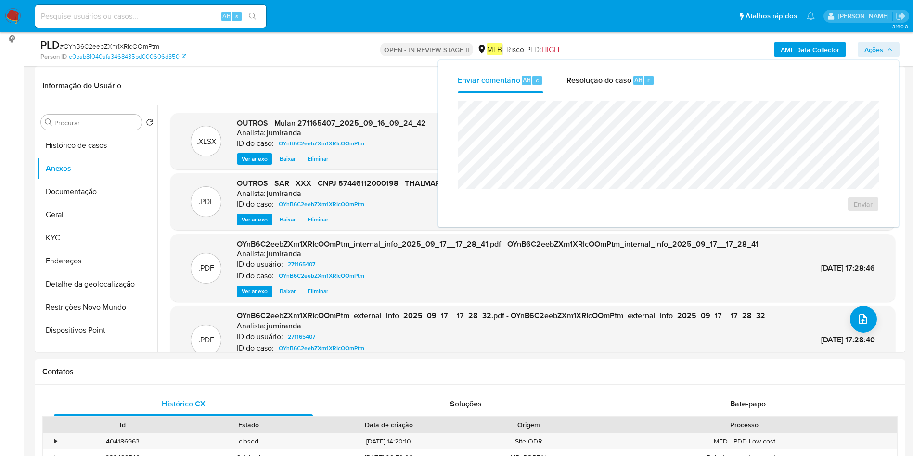
drag, startPoint x: 627, startPoint y: 76, endPoint x: 637, endPoint y: 93, distance: 20.1
click at [625, 76] on span "Resolução do caso" at bounding box center [599, 79] width 65 height 11
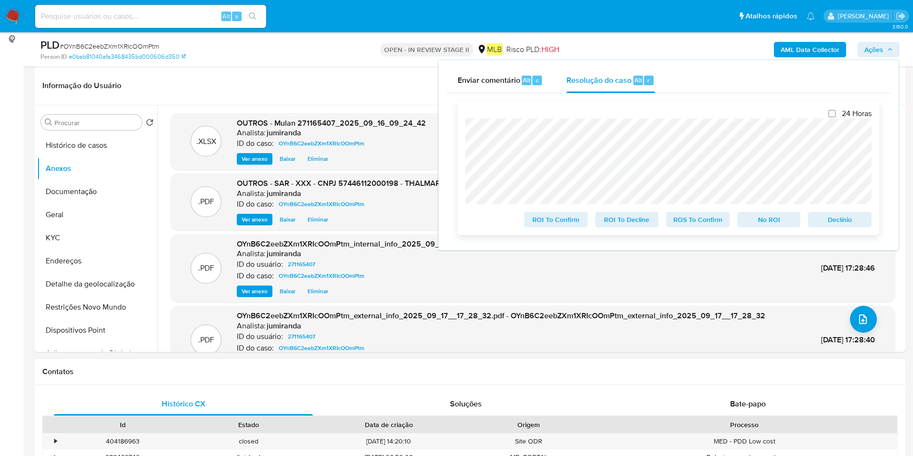
click at [685, 218] on span "ROS To Confirm" at bounding box center [698, 219] width 50 height 13
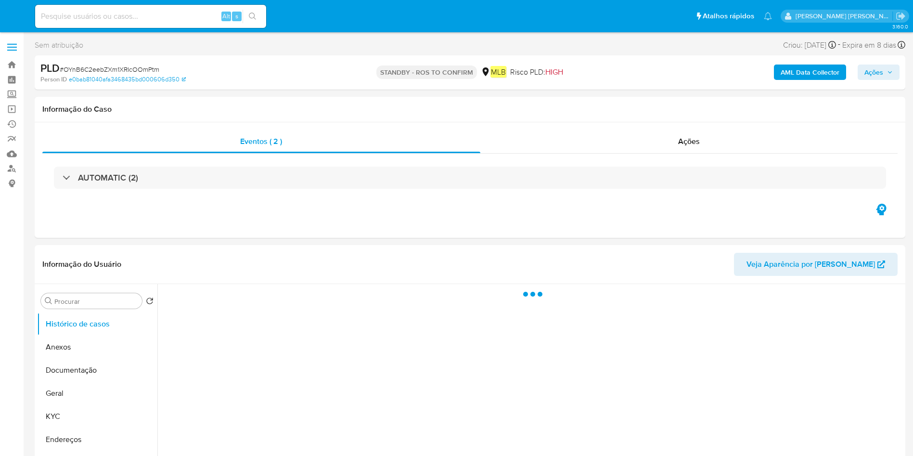
select select "10"
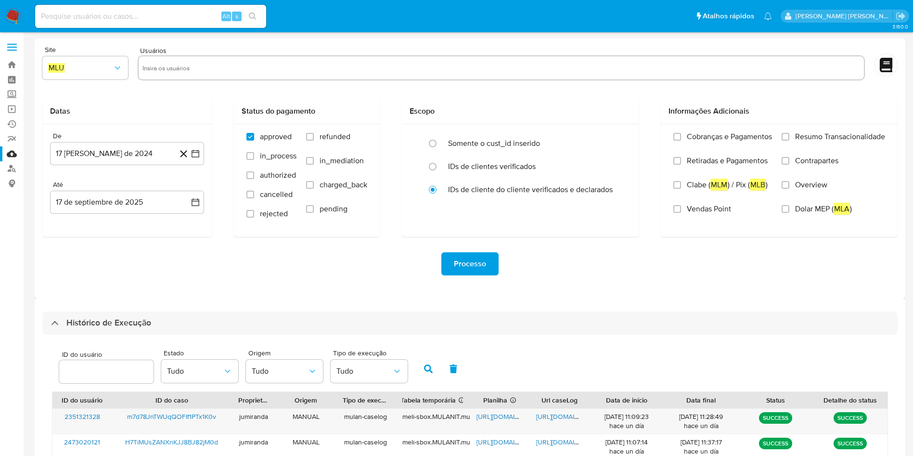
select select "10"
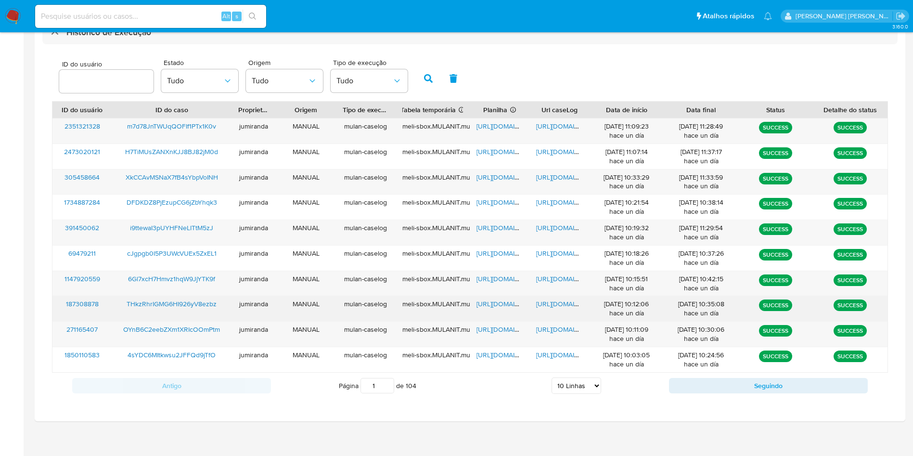
drag, startPoint x: 508, startPoint y: 306, endPoint x: 540, endPoint y: 303, distance: 31.9
click at [508, 305] on span "[URL][DOMAIN_NAME]" at bounding box center [510, 304] width 66 height 10
click at [541, 303] on span "[URL][DOMAIN_NAME]" at bounding box center [569, 304] width 66 height 10
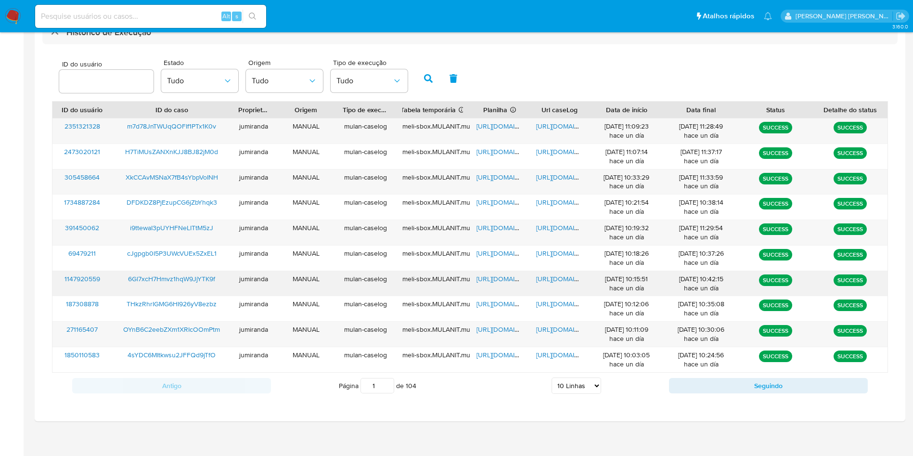
drag, startPoint x: 184, startPoint y: 303, endPoint x: 189, endPoint y: 278, distance: 24.9
click at [183, 302] on span "THkzRhrIGMG6HI926yV8ezbz" at bounding box center [172, 304] width 90 height 10
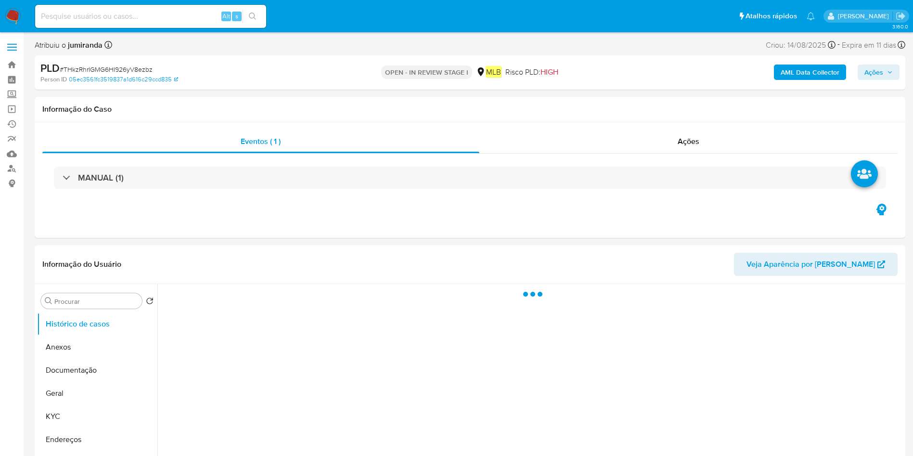
select select "10"
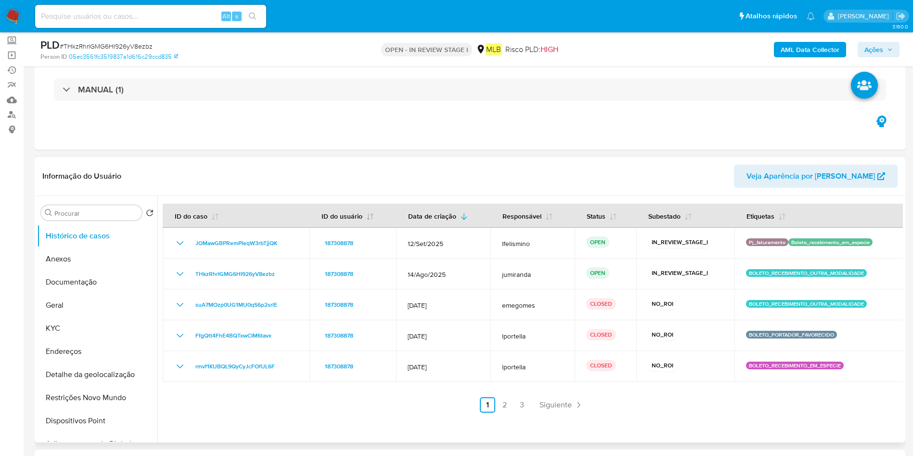
scroll to position [72, 0]
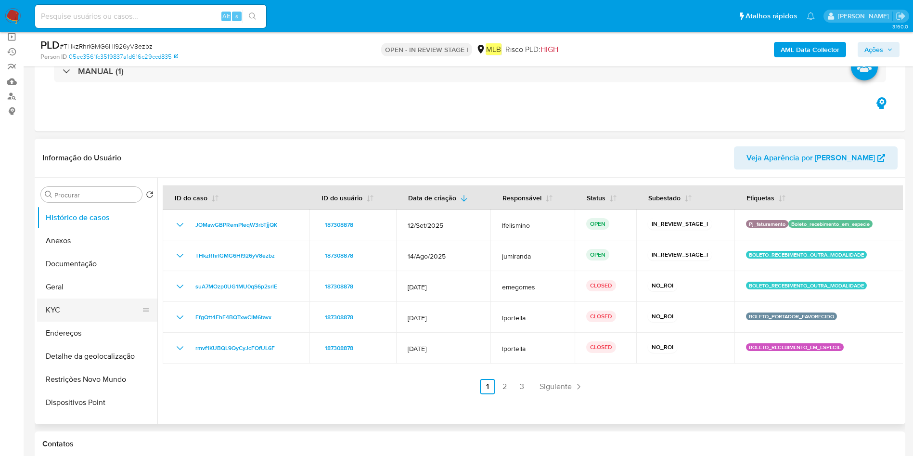
drag, startPoint x: 74, startPoint y: 307, endPoint x: 94, endPoint y: 303, distance: 20.5
click at [73, 307] on button "KYC" at bounding box center [93, 310] width 113 height 23
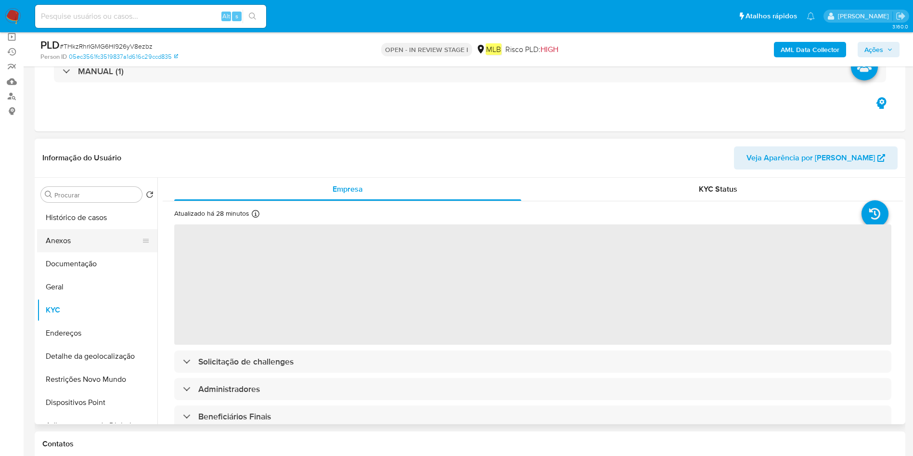
click at [90, 240] on button "Anexos" at bounding box center [93, 240] width 113 height 23
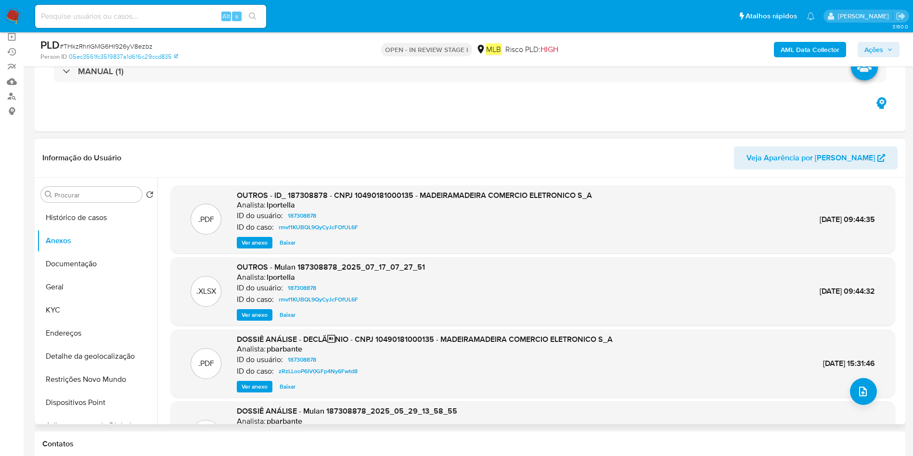
click at [262, 239] on span "Ver anexo" at bounding box center [255, 243] width 26 height 10
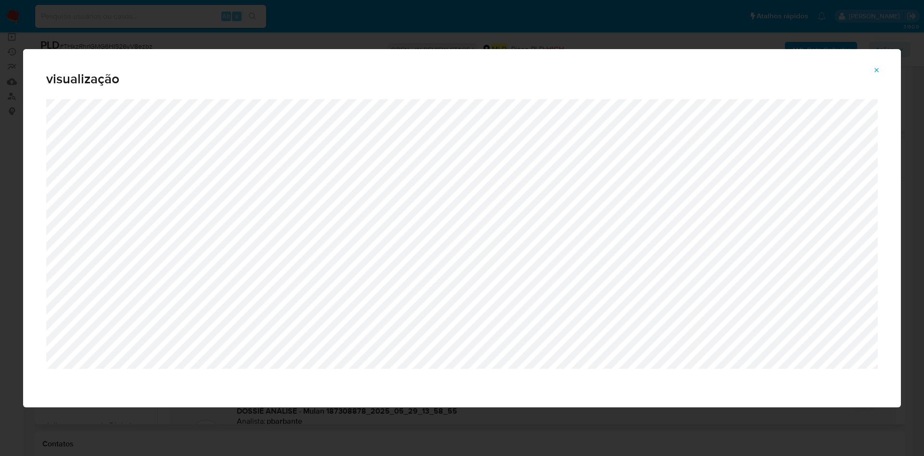
click at [162, 35] on div "visualização" at bounding box center [462, 228] width 924 height 456
click at [874, 67] on icon "Attachment preview" at bounding box center [877, 70] width 8 height 8
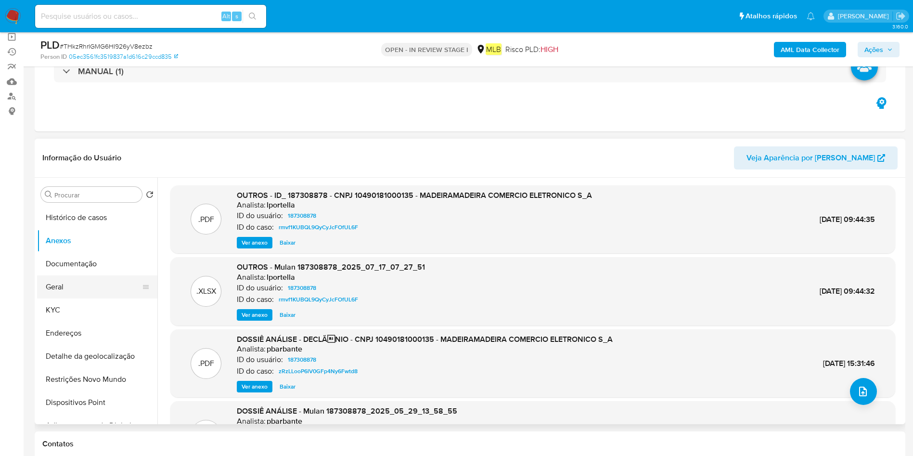
click at [86, 294] on button "Geral" at bounding box center [93, 286] width 113 height 23
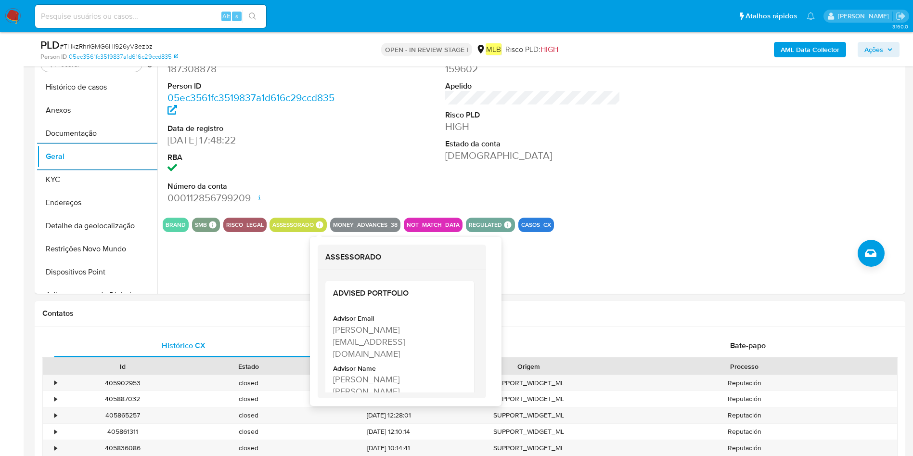
scroll to position [217, 0]
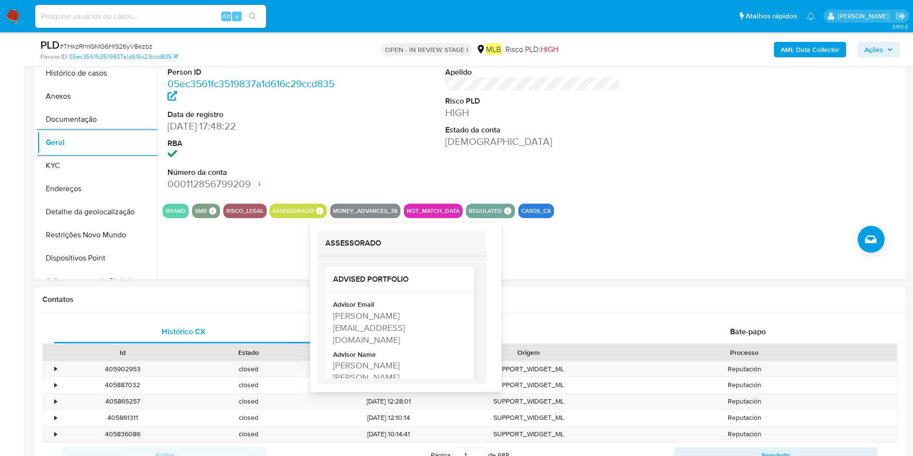
click at [367, 359] on div "[PERSON_NAME] [PERSON_NAME]" at bounding box center [398, 371] width 131 height 24
click at [367, 359] on div "Gabriela Pelucche Margutti Pace" at bounding box center [398, 371] width 131 height 24
copy div "Gabriela Pelucche Margutti Pace"
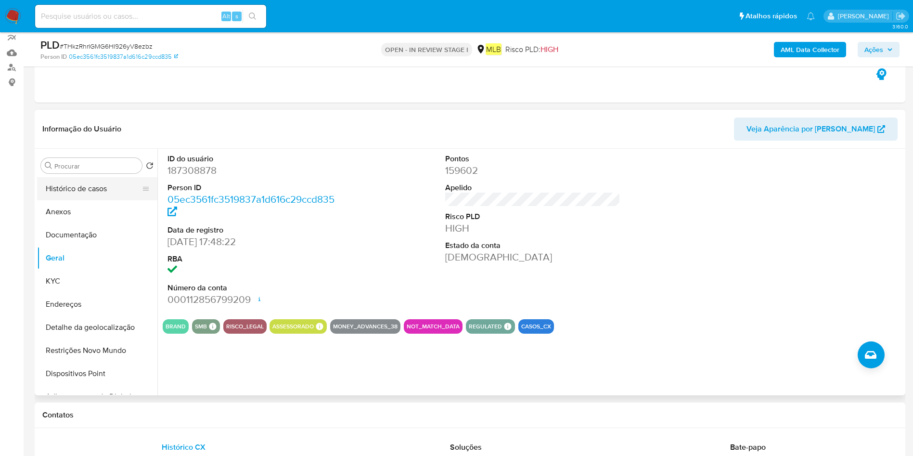
scroll to position [72, 0]
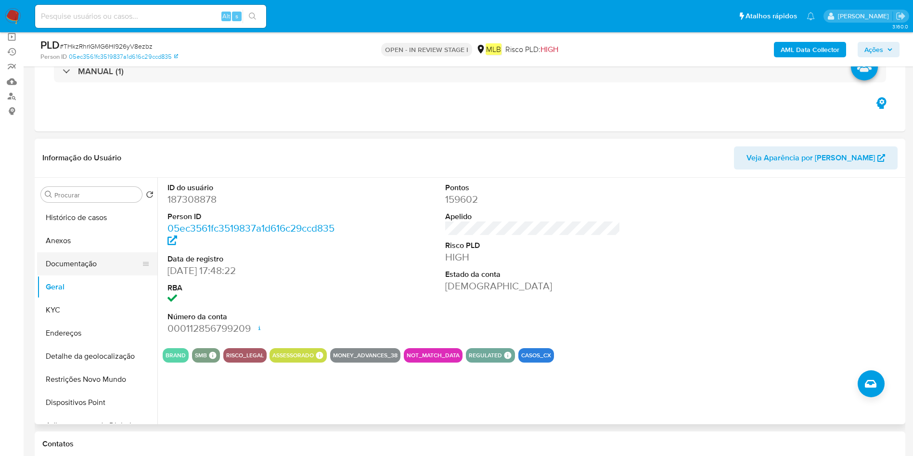
click at [76, 270] on button "Documentação" at bounding box center [93, 263] width 113 height 23
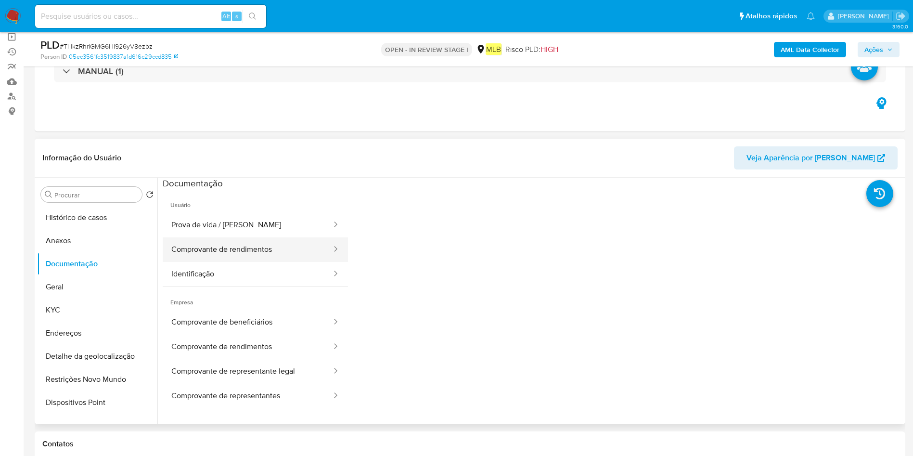
drag, startPoint x: 283, startPoint y: 248, endPoint x: 329, endPoint y: 248, distance: 46.2
click at [284, 247] on button "Comprovante de rendimentos" at bounding box center [248, 249] width 170 height 25
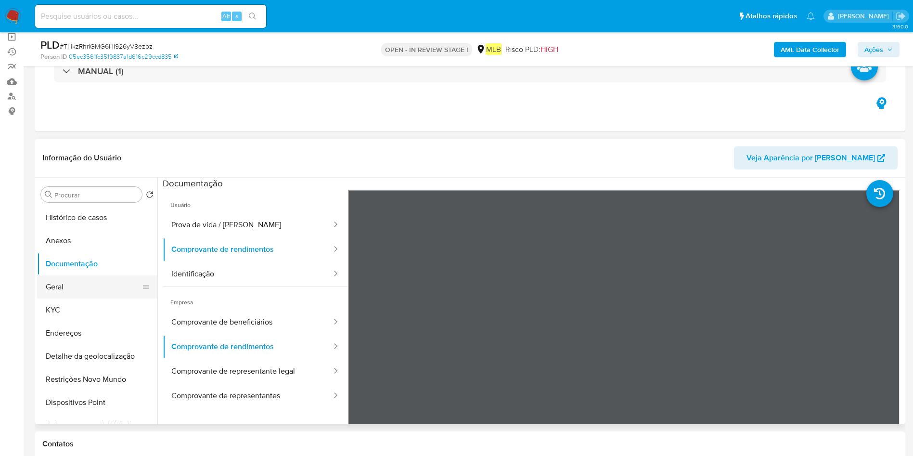
drag, startPoint x: 69, startPoint y: 289, endPoint x: 90, endPoint y: 288, distance: 20.8
click at [69, 290] on button "Geral" at bounding box center [93, 286] width 113 height 23
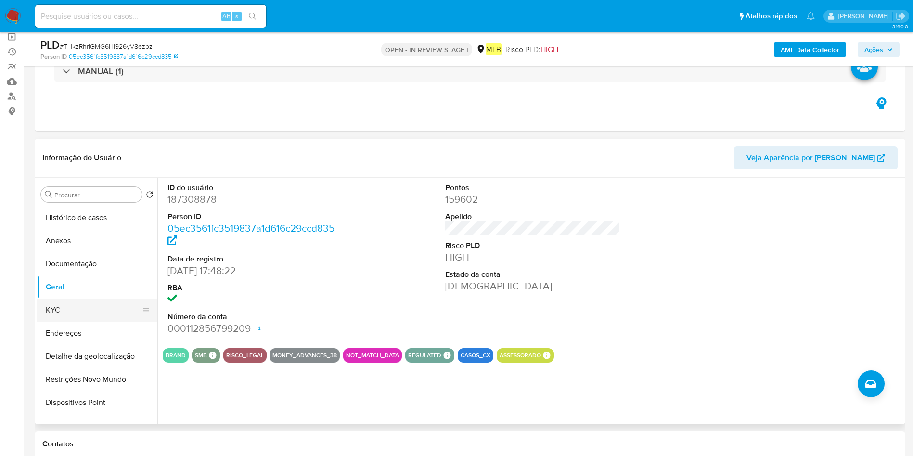
click at [117, 307] on button "KYC" at bounding box center [93, 310] width 113 height 23
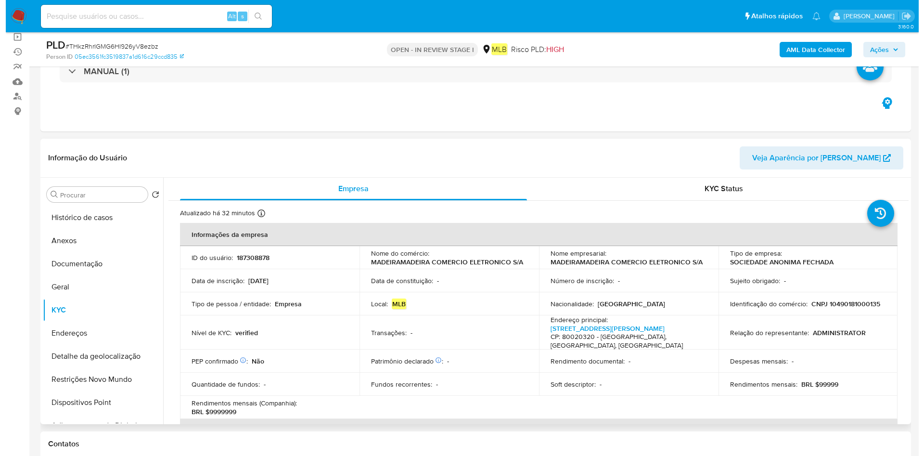
scroll to position [0, 0]
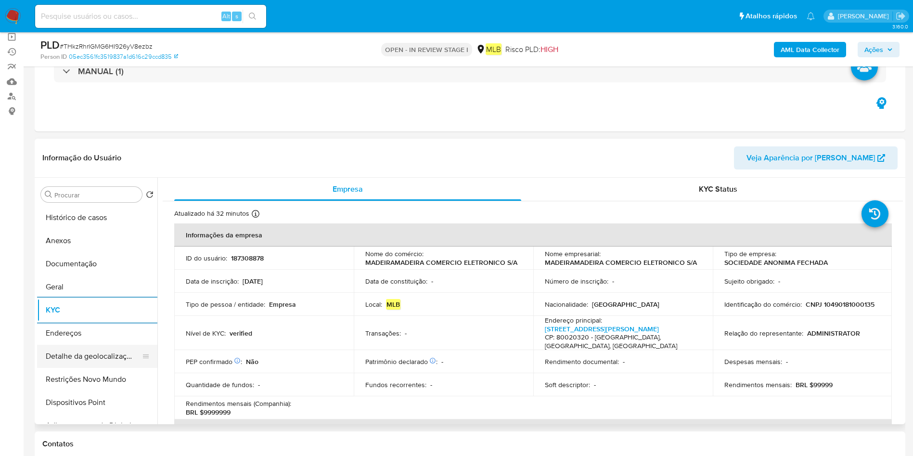
click at [94, 348] on button "Detalhe da geolocalização" at bounding box center [93, 356] width 113 height 23
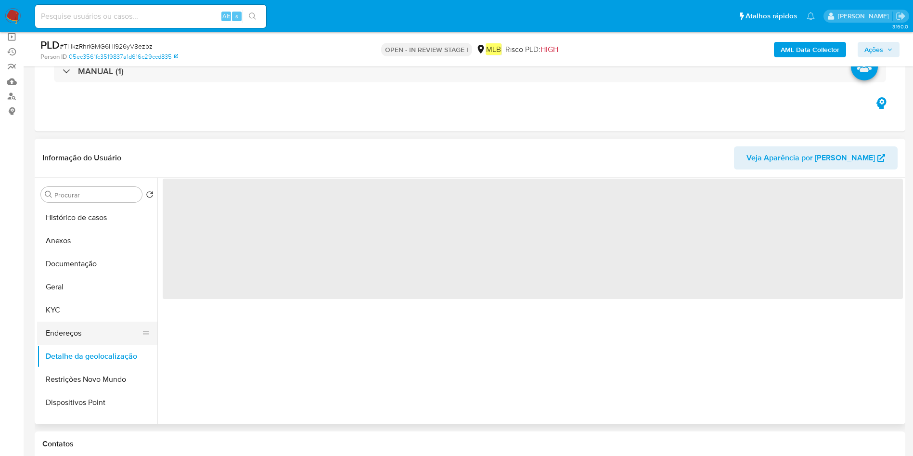
click at [101, 328] on button "Endereços" at bounding box center [93, 333] width 113 height 23
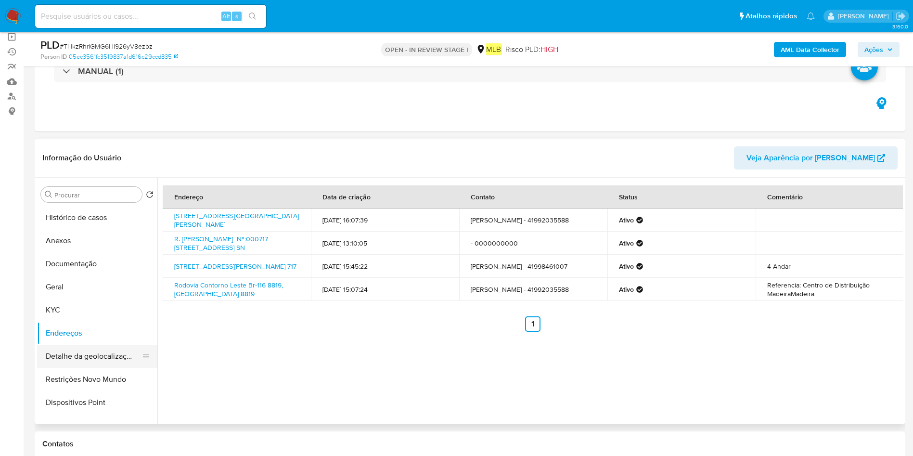
drag, startPoint x: 81, startPoint y: 339, endPoint x: 82, endPoint y: 344, distance: 5.4
click at [81, 339] on button "Endereços" at bounding box center [97, 333] width 120 height 23
click at [78, 354] on button "Detalhe da geolocalização" at bounding box center [93, 356] width 113 height 23
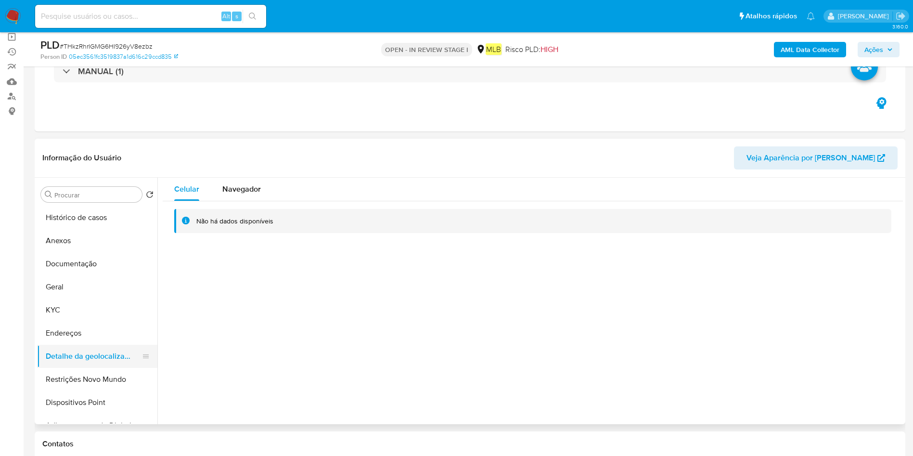
click at [78, 363] on button "Detalhe da geolocalização" at bounding box center [93, 356] width 113 height 23
drag, startPoint x: 43, startPoint y: 377, endPoint x: 104, endPoint y: 378, distance: 61.6
click at [44, 377] on button "Restrições Novo Mundo" at bounding box center [93, 379] width 113 height 23
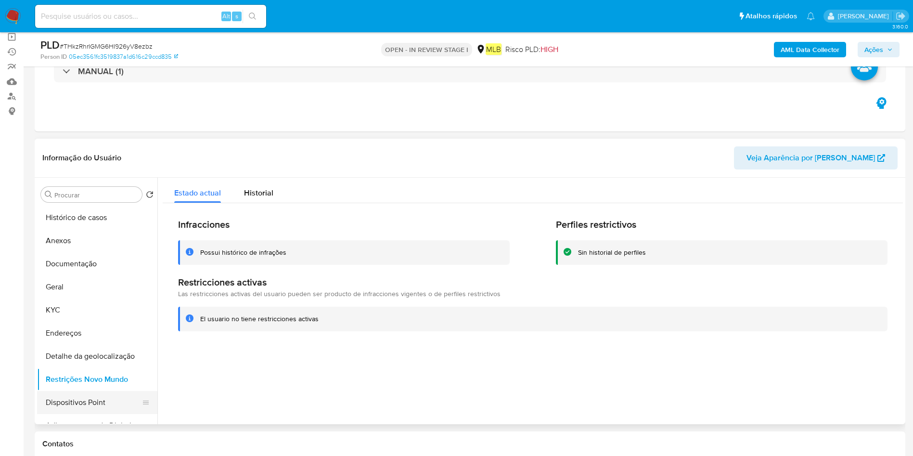
drag, startPoint x: 106, startPoint y: 388, endPoint x: 108, endPoint y: 396, distance: 8.4
click at [105, 389] on button "Restrições Novo Mundo" at bounding box center [97, 379] width 120 height 23
drag, startPoint x: 108, startPoint y: 396, endPoint x: 271, endPoint y: 408, distance: 163.6
click at [108, 398] on button "Dispositivos Point" at bounding box center [97, 402] width 120 height 23
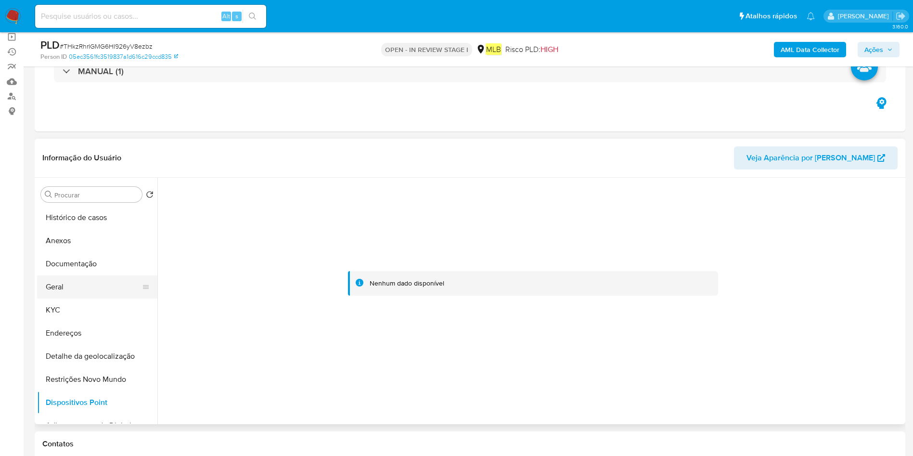
click at [101, 275] on button "Geral" at bounding box center [93, 286] width 113 height 23
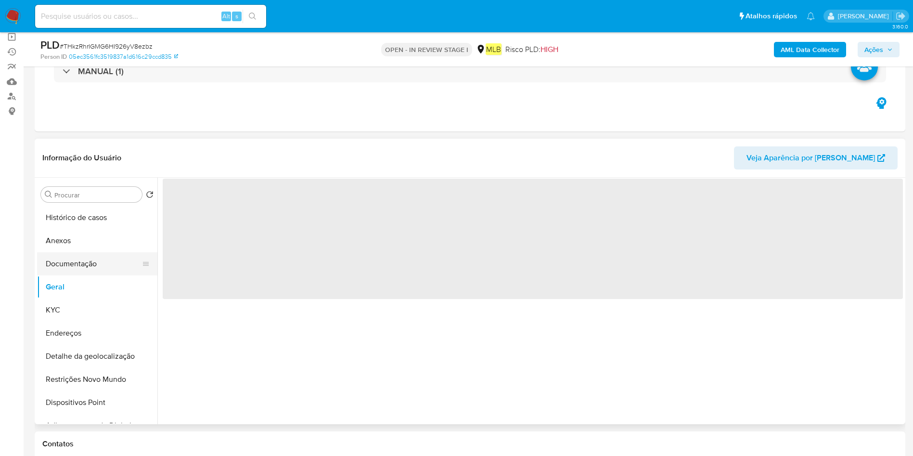
click at [113, 266] on button "Documentação" at bounding box center [93, 263] width 113 height 23
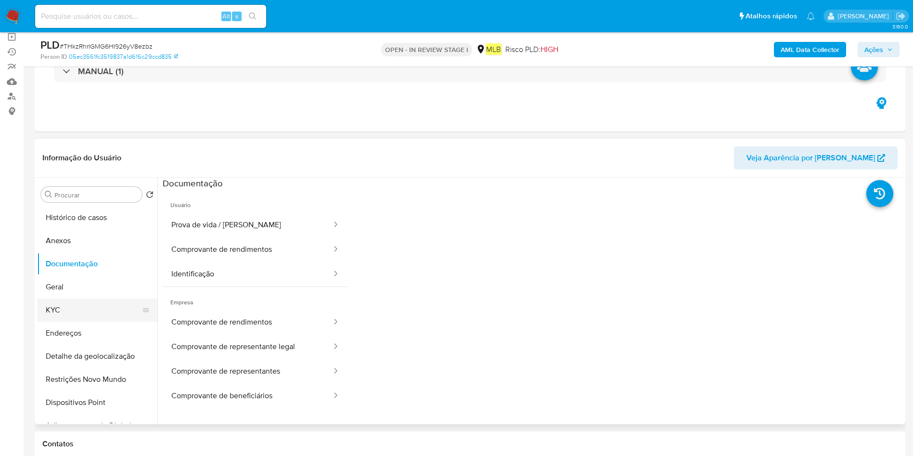
click at [57, 318] on button "KYC" at bounding box center [93, 310] width 113 height 23
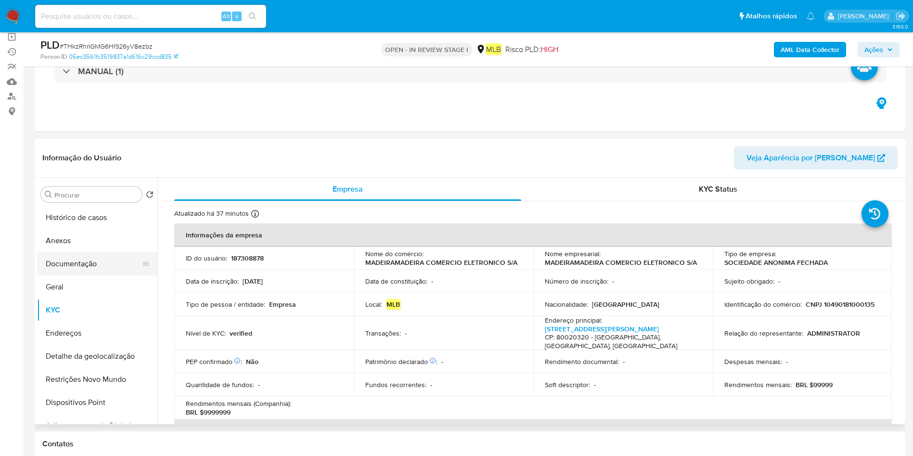
click at [77, 267] on button "Documentação" at bounding box center [93, 263] width 113 height 23
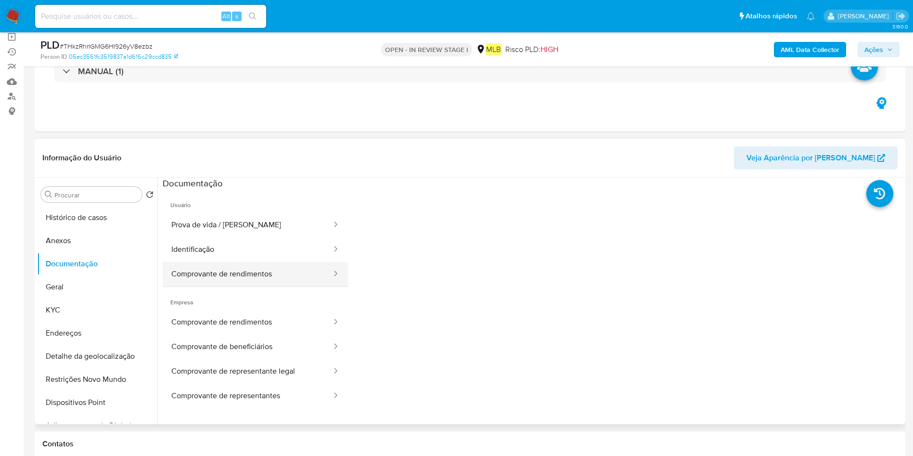
click at [212, 273] on button "Comprovante de rendimentos" at bounding box center [248, 274] width 170 height 25
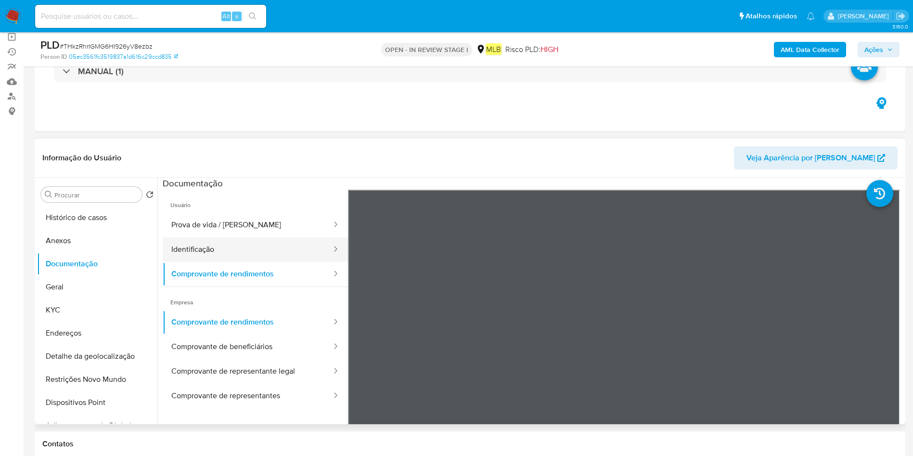
click at [256, 239] on button "Identificação" at bounding box center [248, 249] width 170 height 25
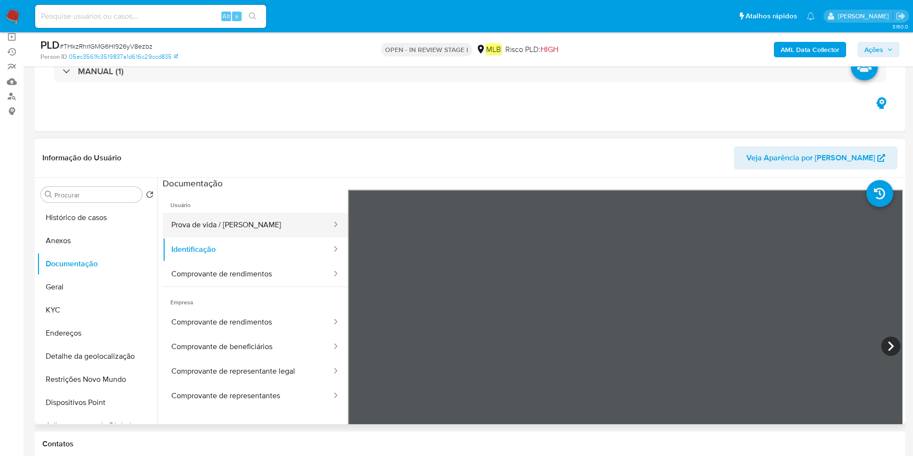
drag, startPoint x: 252, startPoint y: 221, endPoint x: 267, endPoint y: 223, distance: 15.1
click at [252, 220] on button "Prova de vida / Selfie" at bounding box center [248, 225] width 170 height 25
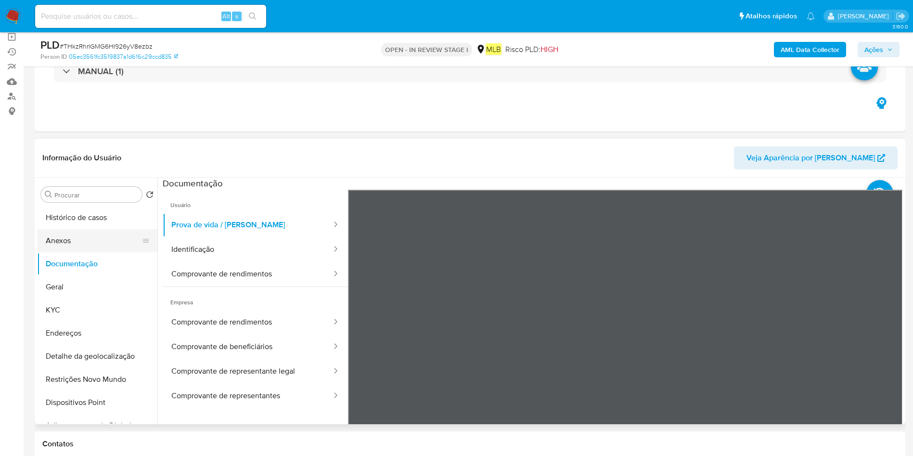
click at [96, 236] on button "Anexos" at bounding box center [93, 240] width 113 height 23
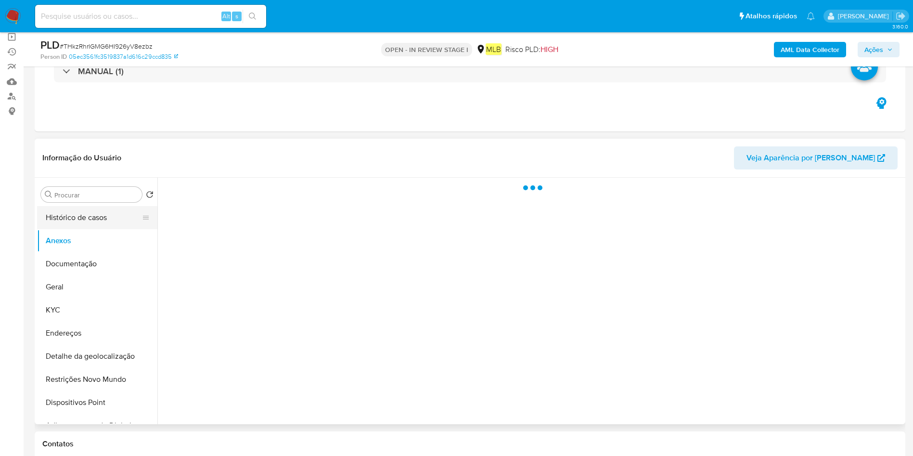
click at [100, 220] on button "Histórico de casos" at bounding box center [93, 217] width 113 height 23
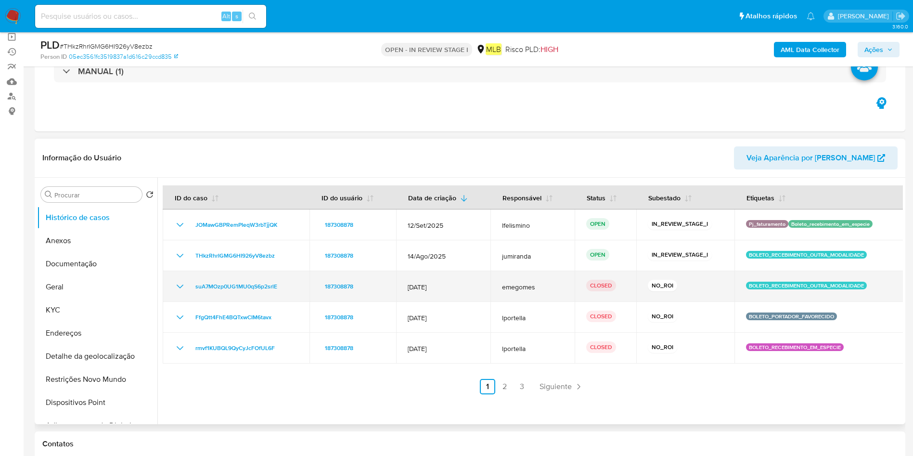
click at [434, 284] on span "18/Jul/2025" at bounding box center [444, 287] width 72 height 9
click at [256, 297] on td "suA7MOzp0UG1MU0qS6p2srlE" at bounding box center [236, 286] width 147 height 31
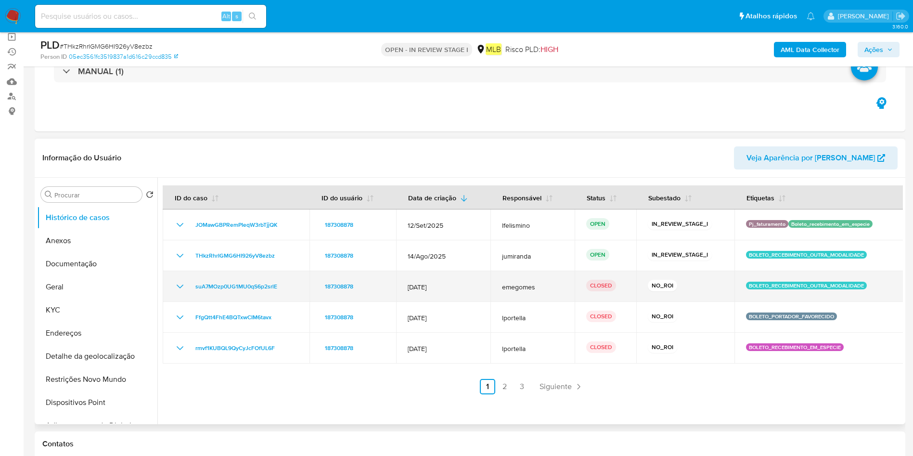
click at [256, 297] on td "suA7MOzp0UG1MU0qS6p2srlE" at bounding box center [236, 286] width 147 height 31
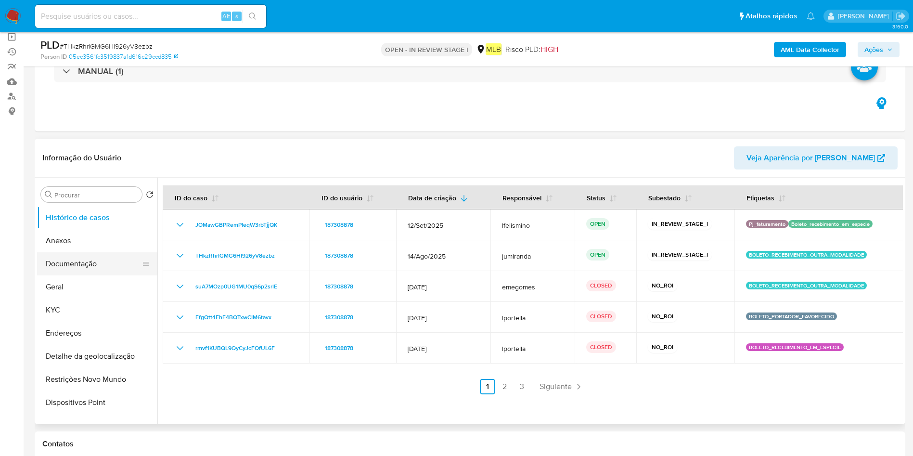
click at [89, 238] on button "Anexos" at bounding box center [97, 240] width 120 height 23
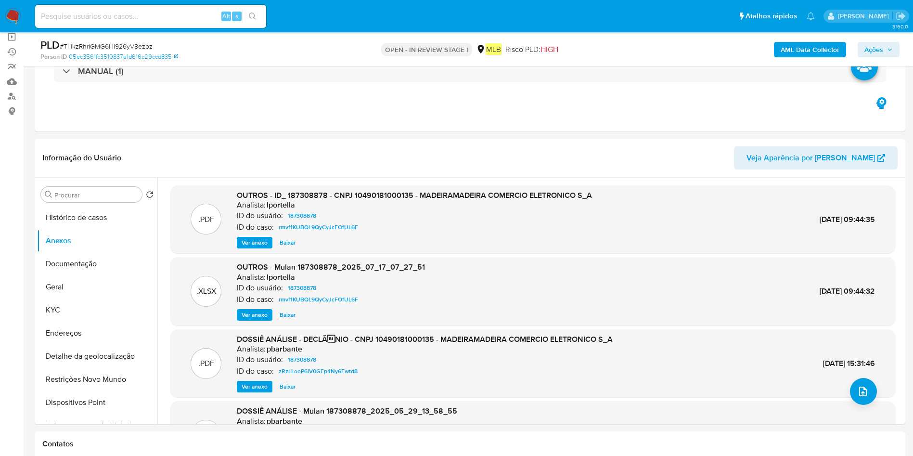
click at [816, 52] on b "AML Data Collector" at bounding box center [810, 49] width 59 height 15
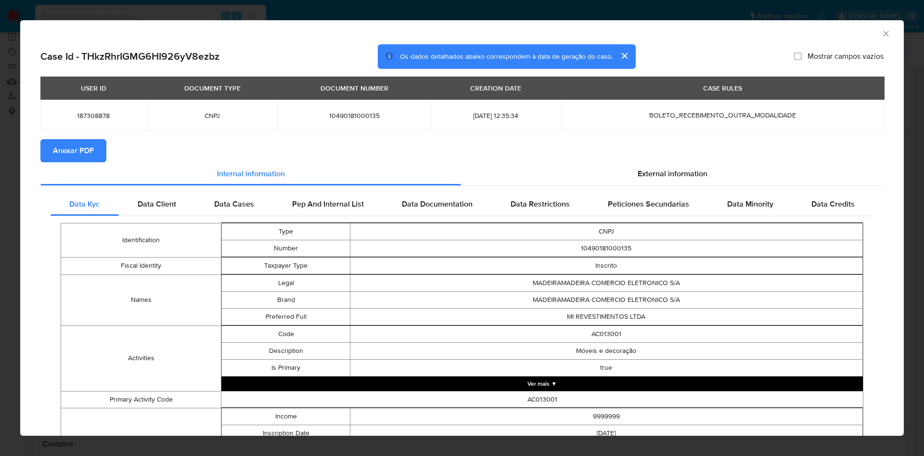
drag, startPoint x: 924, startPoint y: 350, endPoint x: 554, endPoint y: 144, distance: 423.8
click at [533, 153] on section "Anexar PDF" at bounding box center [462, 150] width 844 height 23
click at [880, 30] on div "AML Data Collector" at bounding box center [462, 32] width 884 height 24
click at [882, 31] on icon "Fechar a janela" at bounding box center [887, 34] width 10 height 10
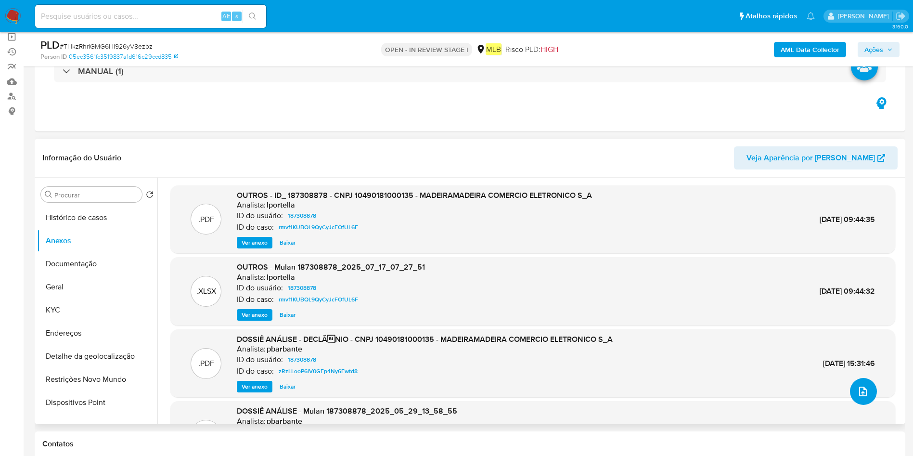
click at [867, 386] on button "upload-file" at bounding box center [863, 391] width 27 height 27
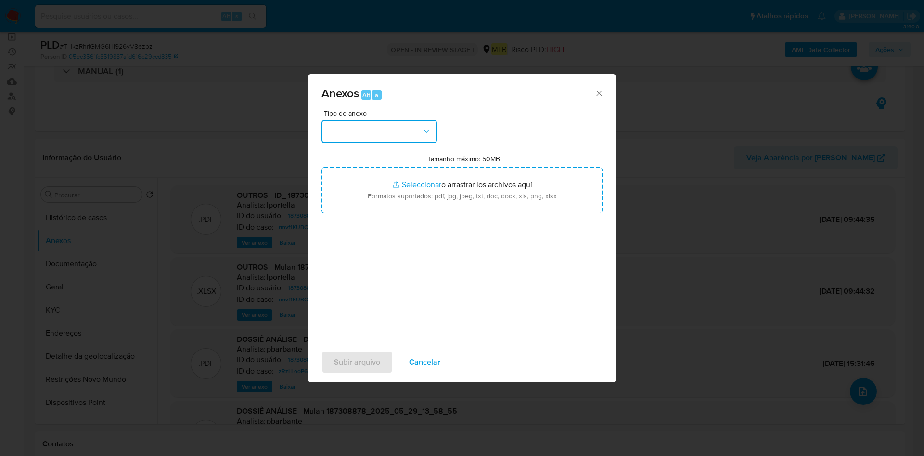
click at [427, 137] on button "button" at bounding box center [380, 131] width 116 height 23
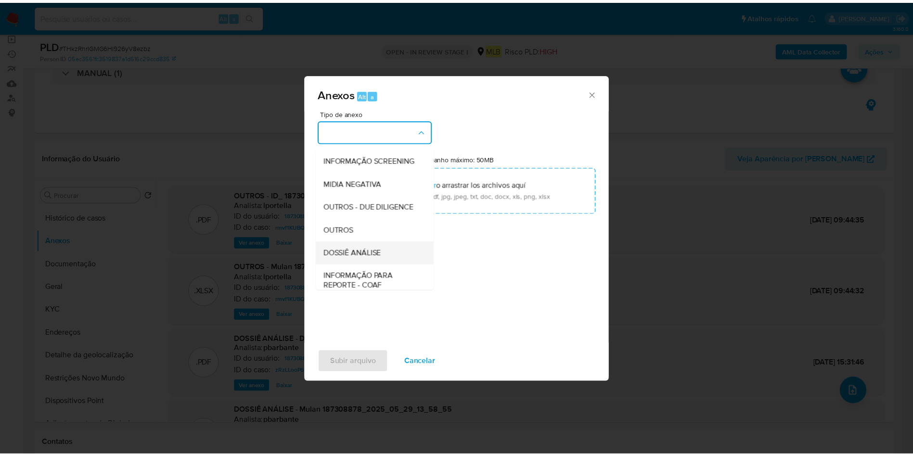
scroll to position [148, 0]
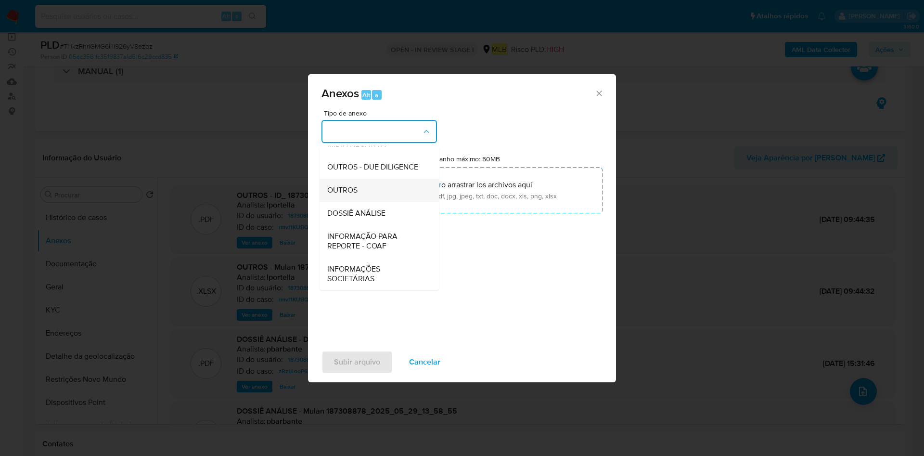
click at [366, 193] on div "OUTROS" at bounding box center [376, 190] width 98 height 23
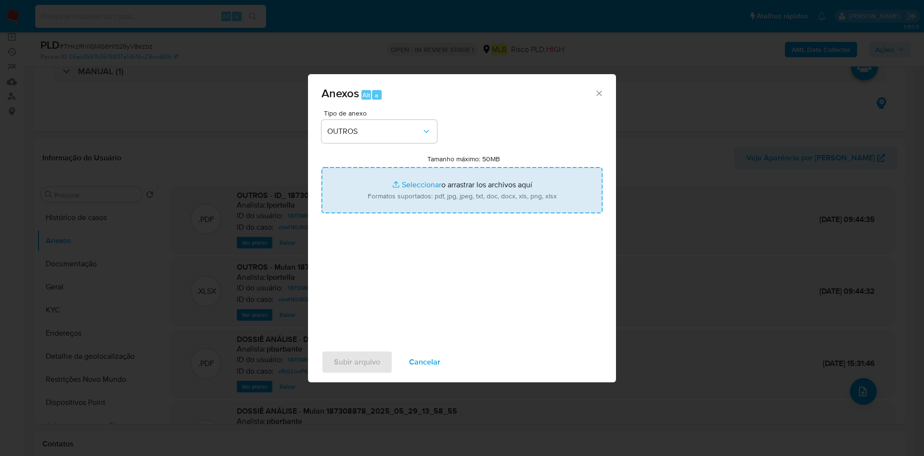
type input "C:\fakepath\DECLINIO - xxx - CNPJ 10490181000135 - MADEIRAMADEIRA COMERCIO ELET…"
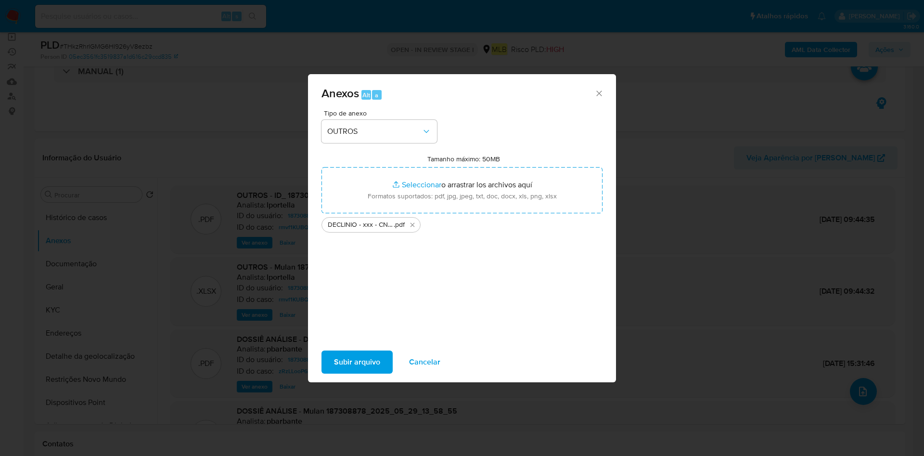
click at [366, 359] on span "Subir arquivo" at bounding box center [357, 362] width 46 height 21
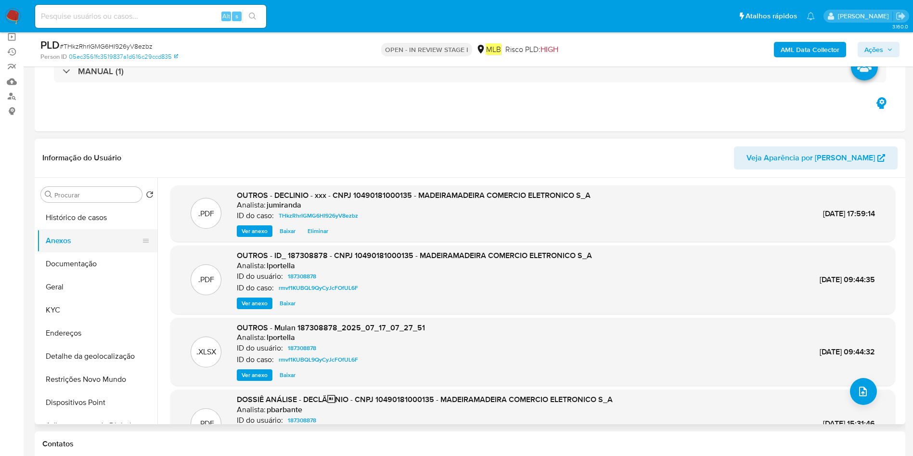
click at [116, 234] on button "Anexos" at bounding box center [93, 240] width 113 height 23
click at [114, 225] on button "Histórico de casos" at bounding box center [93, 217] width 113 height 23
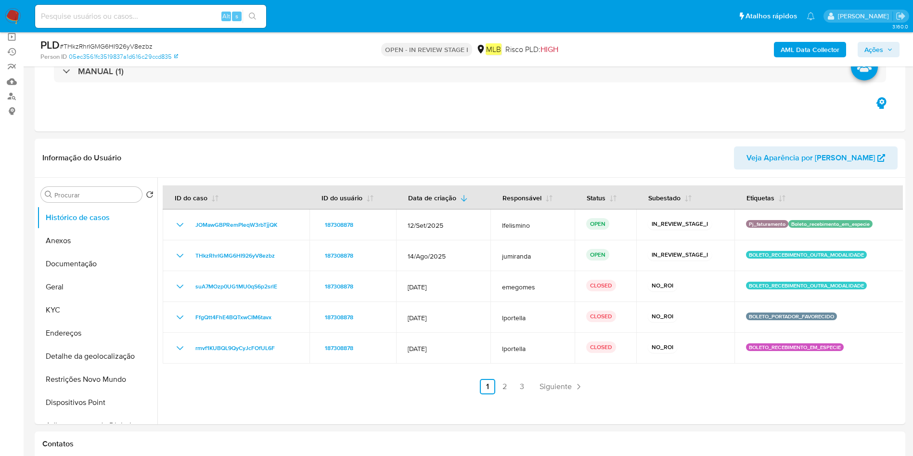
click at [863, 45] on button "Ações" at bounding box center [879, 49] width 42 height 15
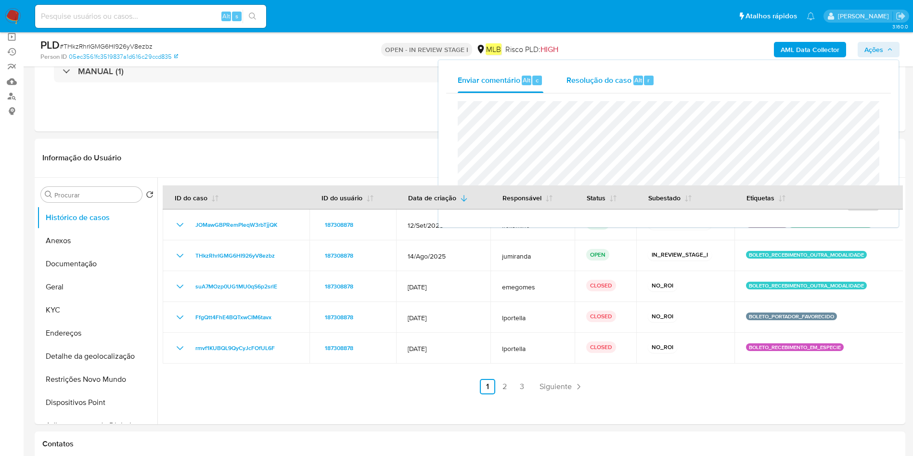
click at [624, 90] on div "Resolução do caso Alt r" at bounding box center [611, 80] width 88 height 25
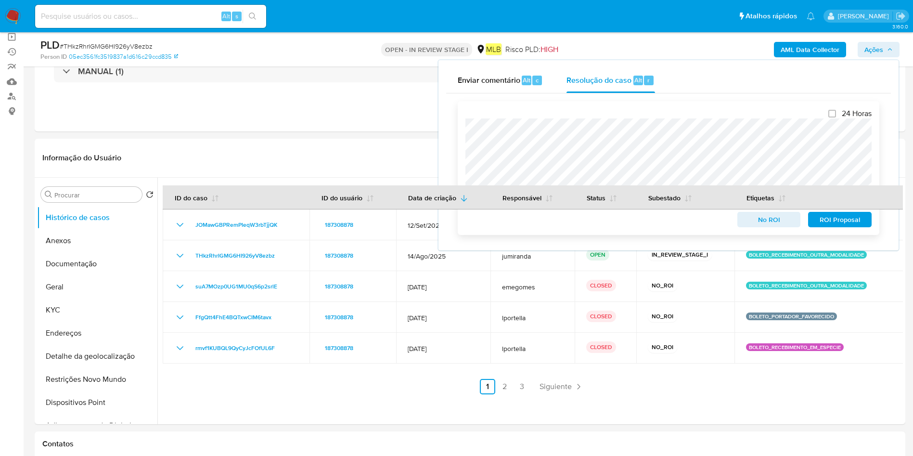
click at [754, 224] on span "No ROI" at bounding box center [769, 219] width 50 height 13
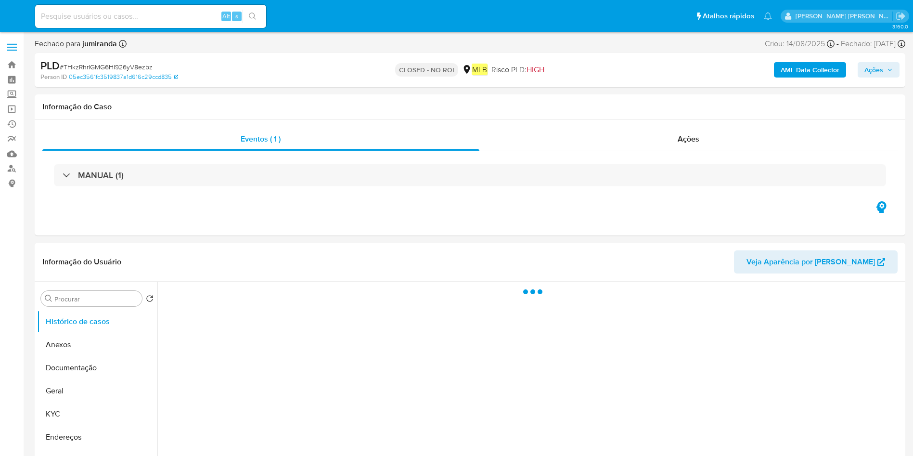
select select "10"
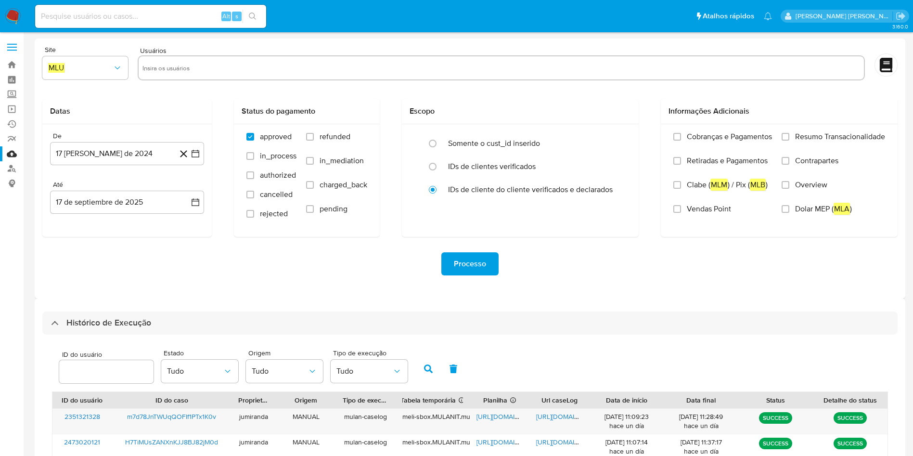
select select "10"
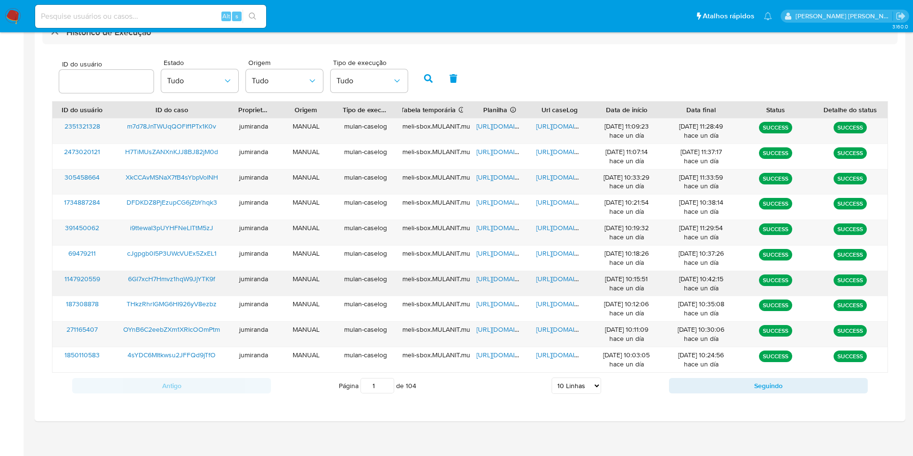
click at [509, 279] on span "[URL][DOMAIN_NAME]" at bounding box center [510, 279] width 66 height 10
click at [547, 279] on span "[URL][DOMAIN_NAME]" at bounding box center [569, 279] width 66 height 10
drag, startPoint x: 211, startPoint y: 276, endPoint x: 248, endPoint y: 240, distance: 51.4
click at [211, 276] on span "6Gl7xcH7Hmvz1hqW9JjYTK9f" at bounding box center [171, 279] width 87 height 10
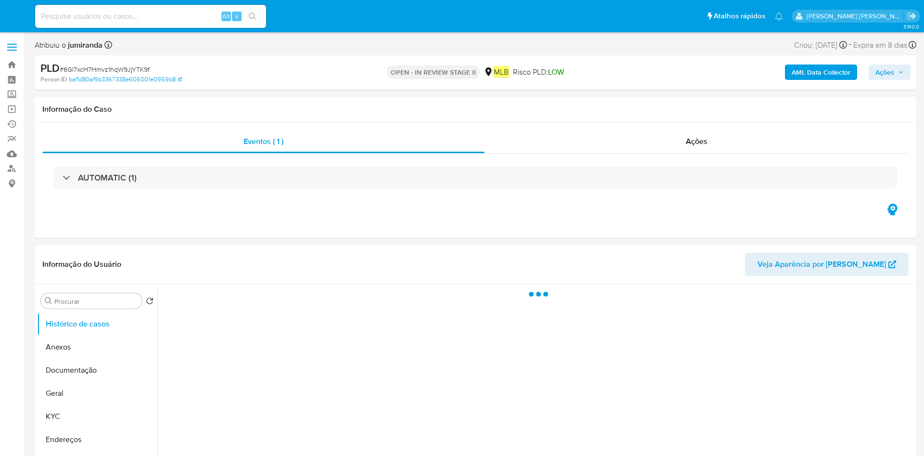
select select "10"
